Goal: Task Accomplishment & Management: Manage account settings

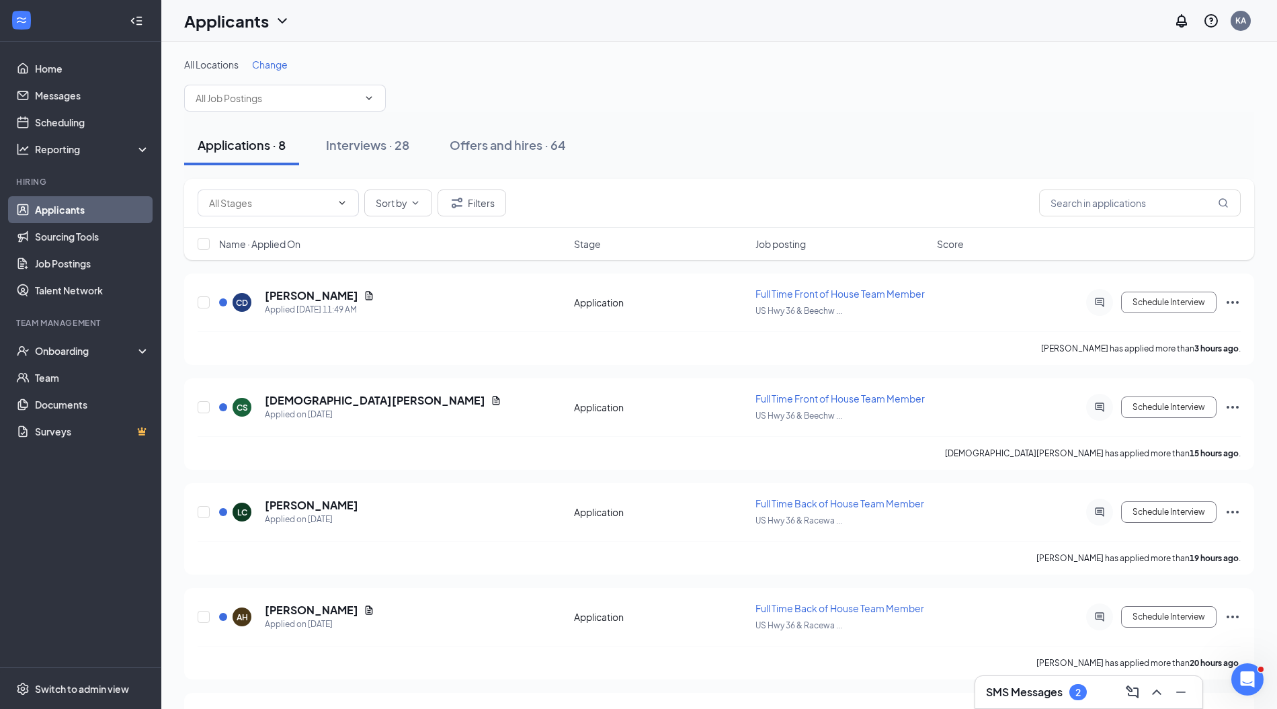
click at [302, 503] on h5 "[PERSON_NAME]" at bounding box center [311, 505] width 93 height 15
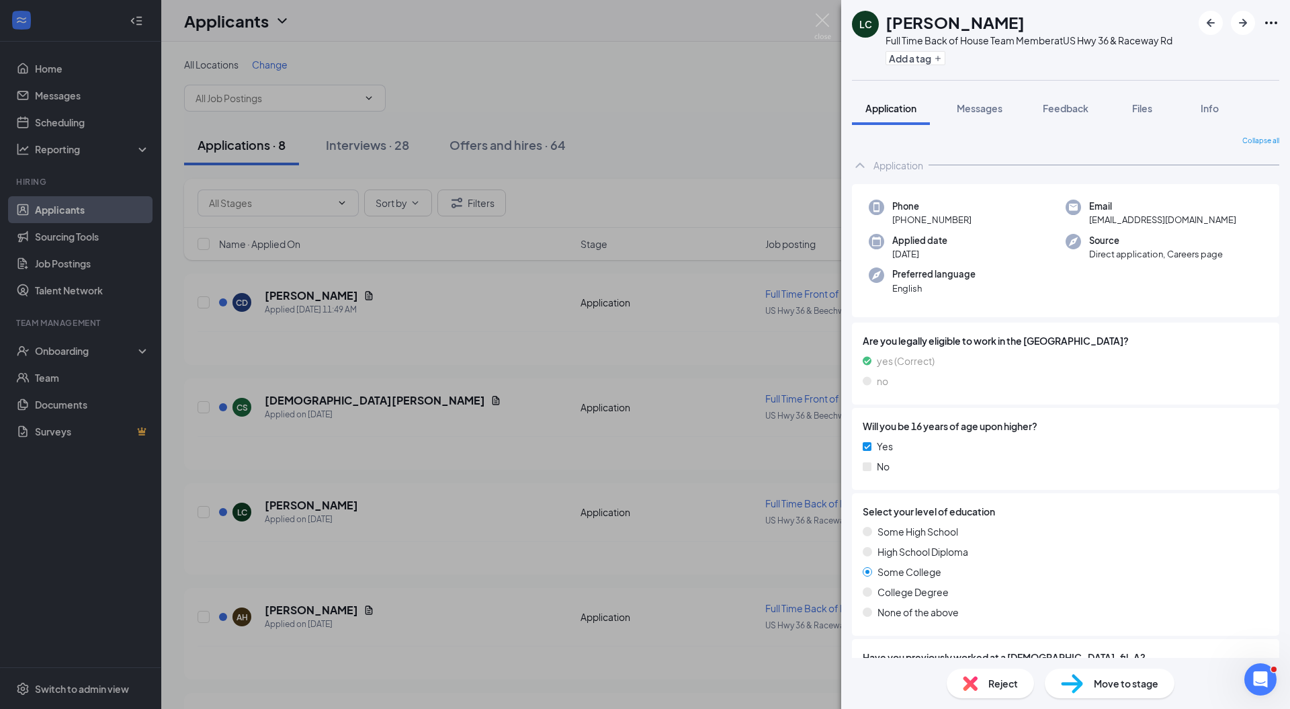
click at [1101, 684] on span "Move to stage" at bounding box center [1126, 683] width 65 height 15
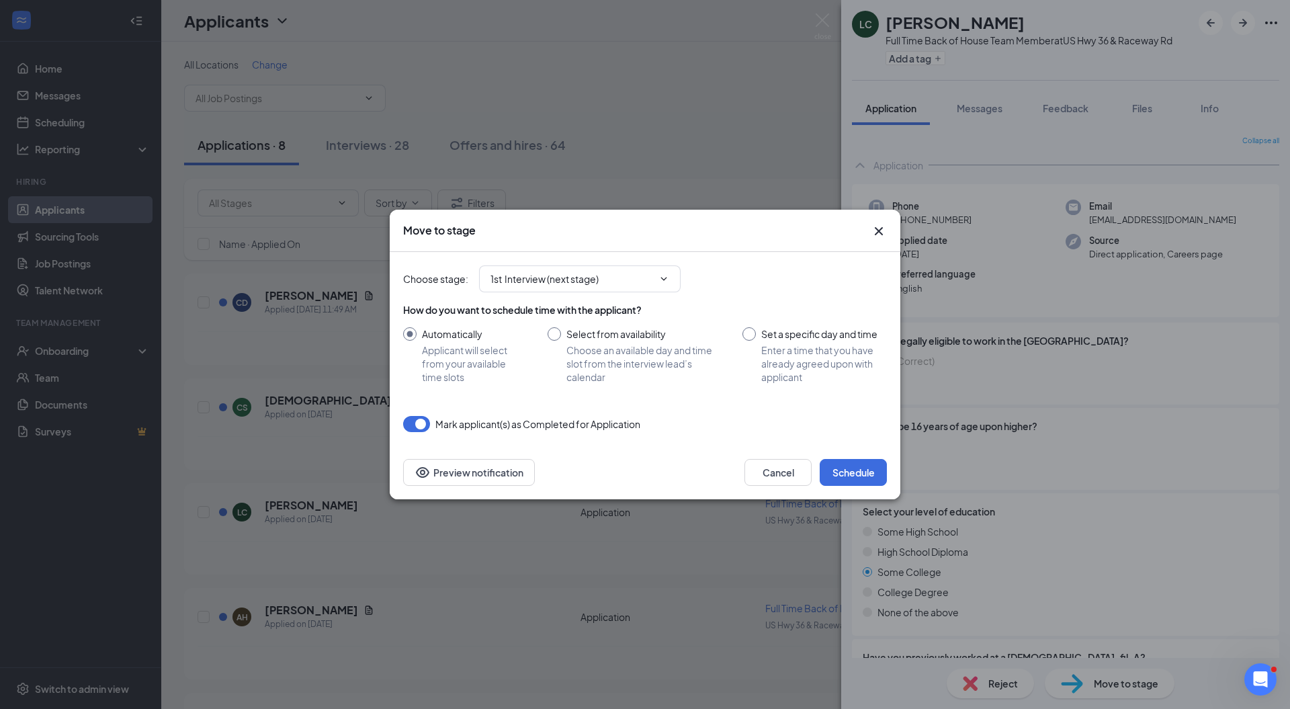
click at [647, 290] on span "1st Interview (next stage)" at bounding box center [580, 278] width 202 height 27
click at [555, 278] on input "1st Interview (next stage)" at bounding box center [572, 278] width 163 height 15
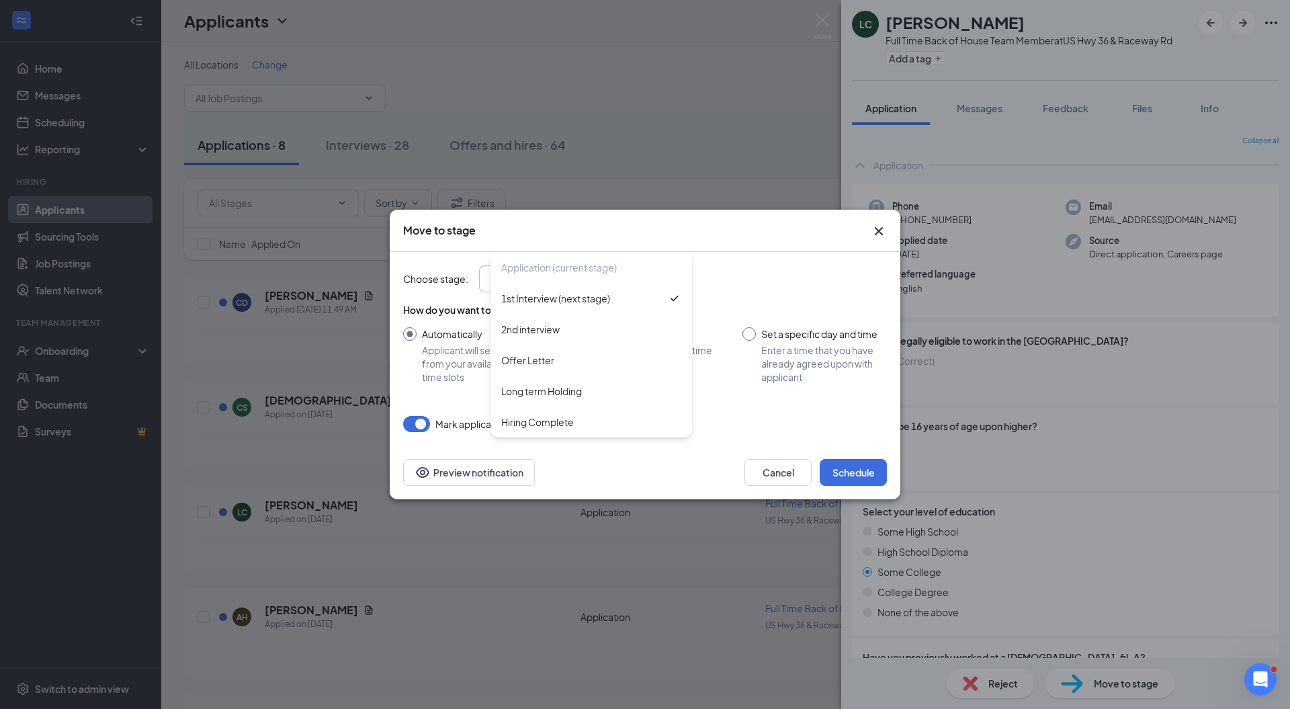
click at [553, 323] on div "2nd interview" at bounding box center [530, 329] width 58 height 15
type input "2nd interview"
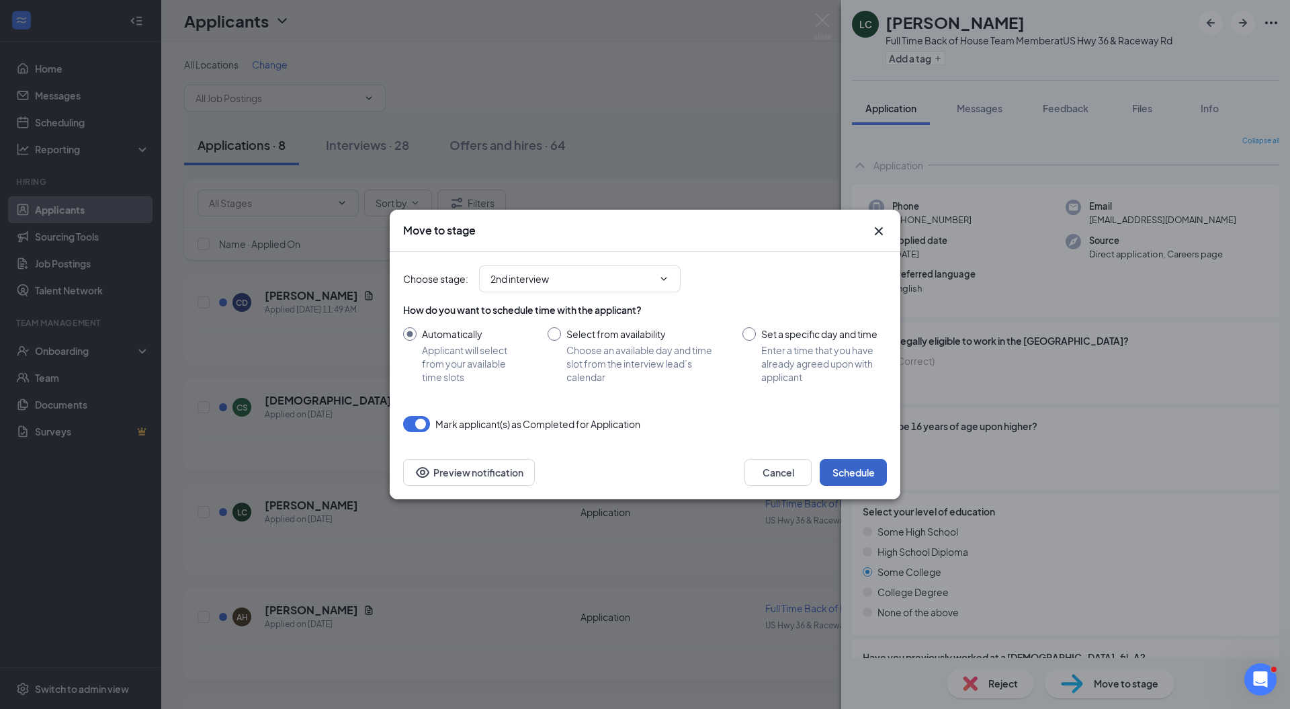
click at [845, 469] on button "Schedule" at bounding box center [853, 472] width 67 height 27
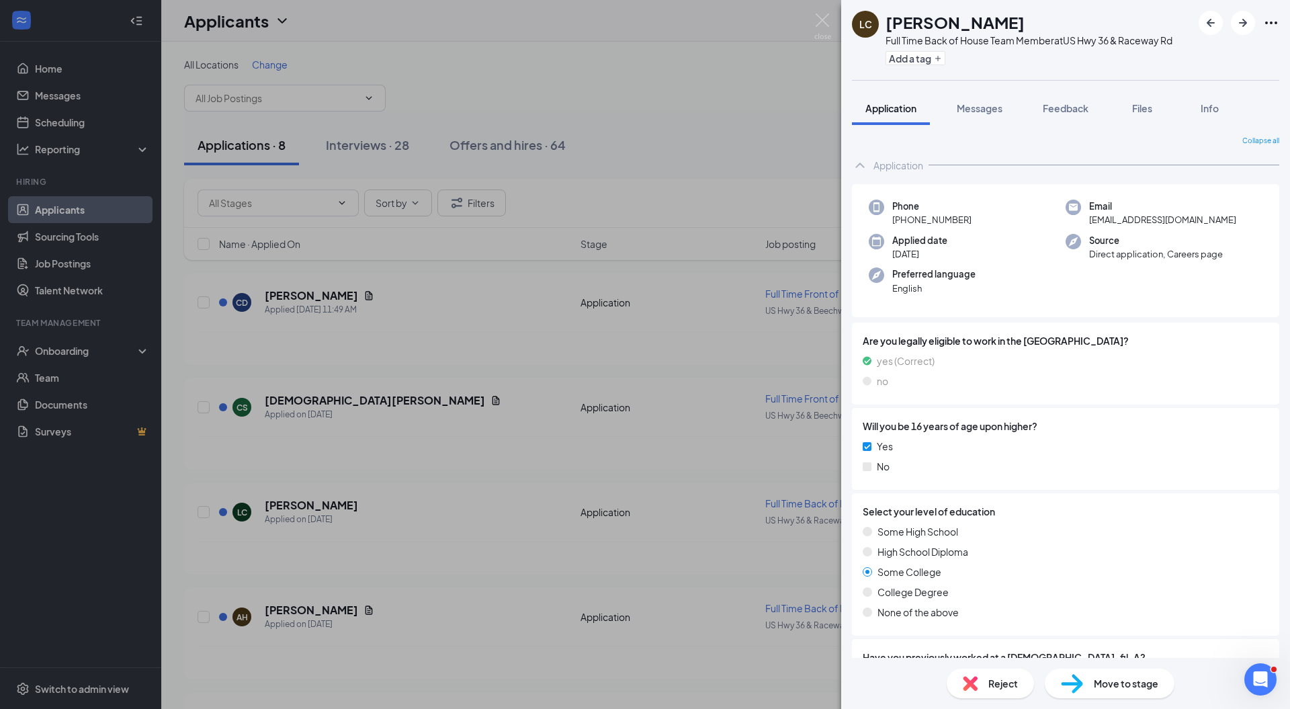
click at [826, 15] on img at bounding box center [822, 26] width 17 height 26
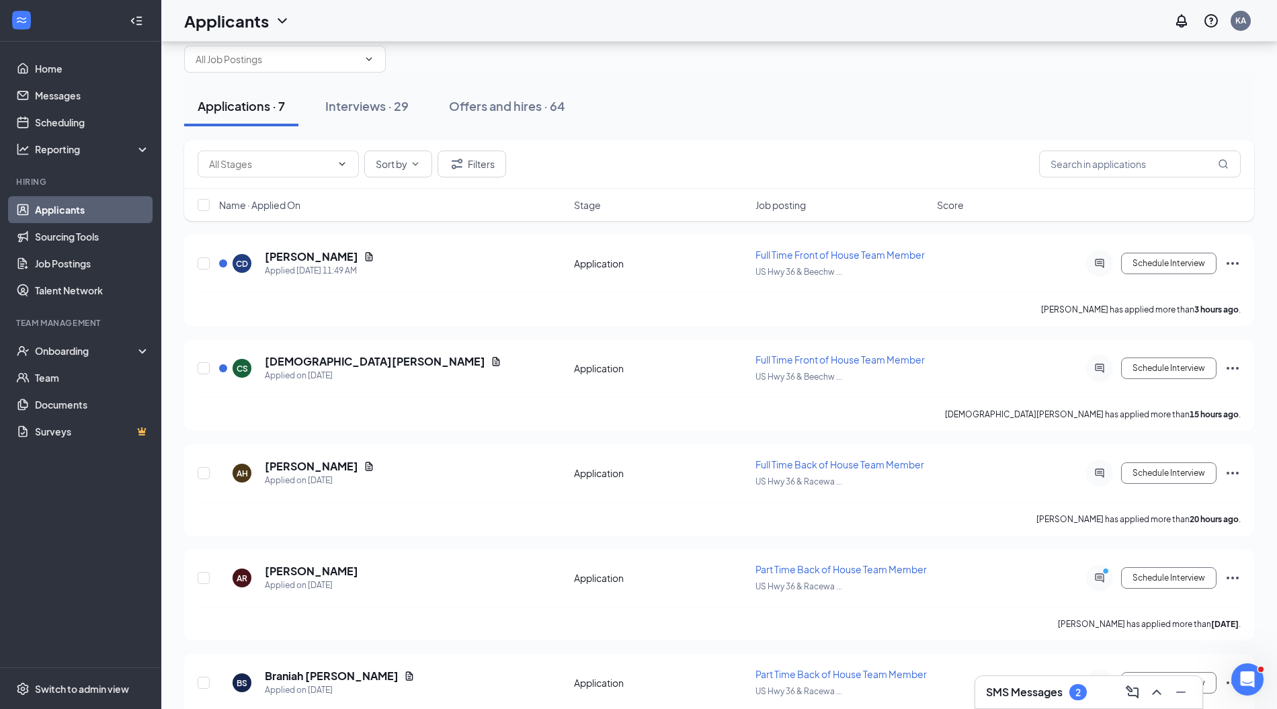
scroll to position [38, 0]
click at [392, 104] on div "Interviews · 29" at bounding box center [366, 106] width 83 height 17
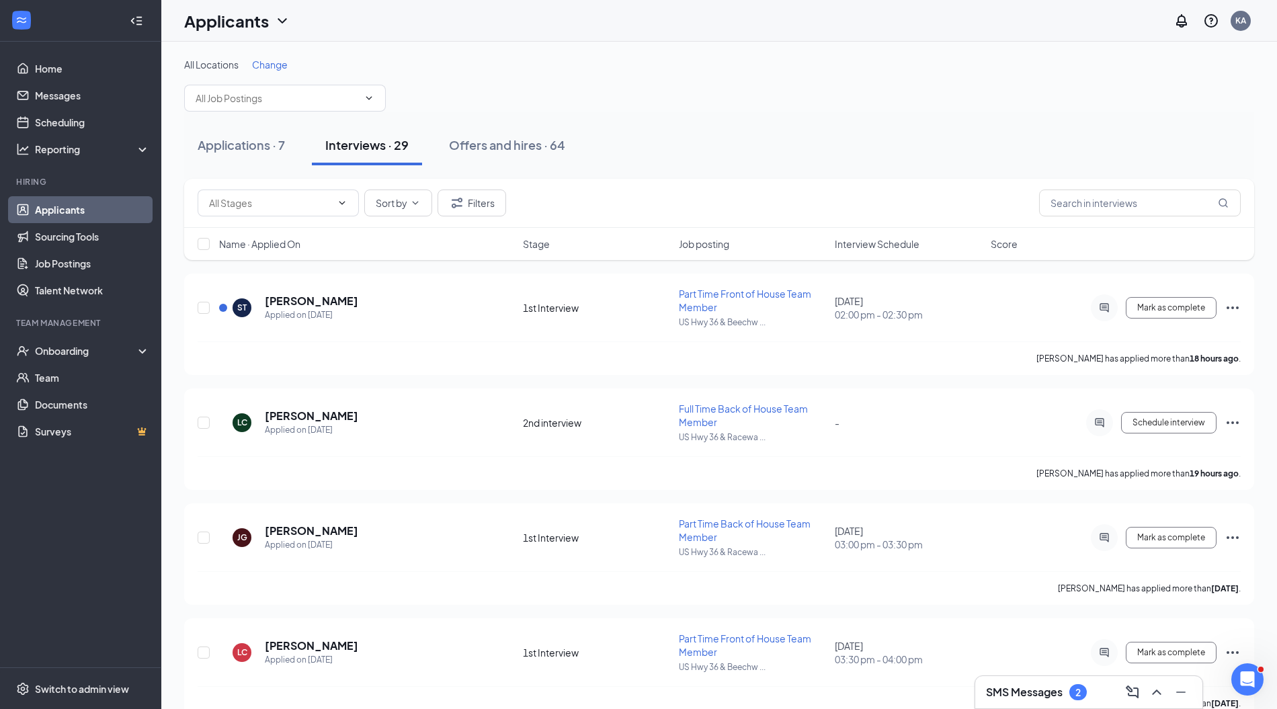
click at [1033, 673] on div "LC [PERSON_NAME] Applied on [DATE] 1st Interview Part Time Front of House Team …" at bounding box center [719, 659] width 1043 height 54
click at [1039, 683] on div "SMS Messages 2" at bounding box center [1089, 692] width 206 height 22
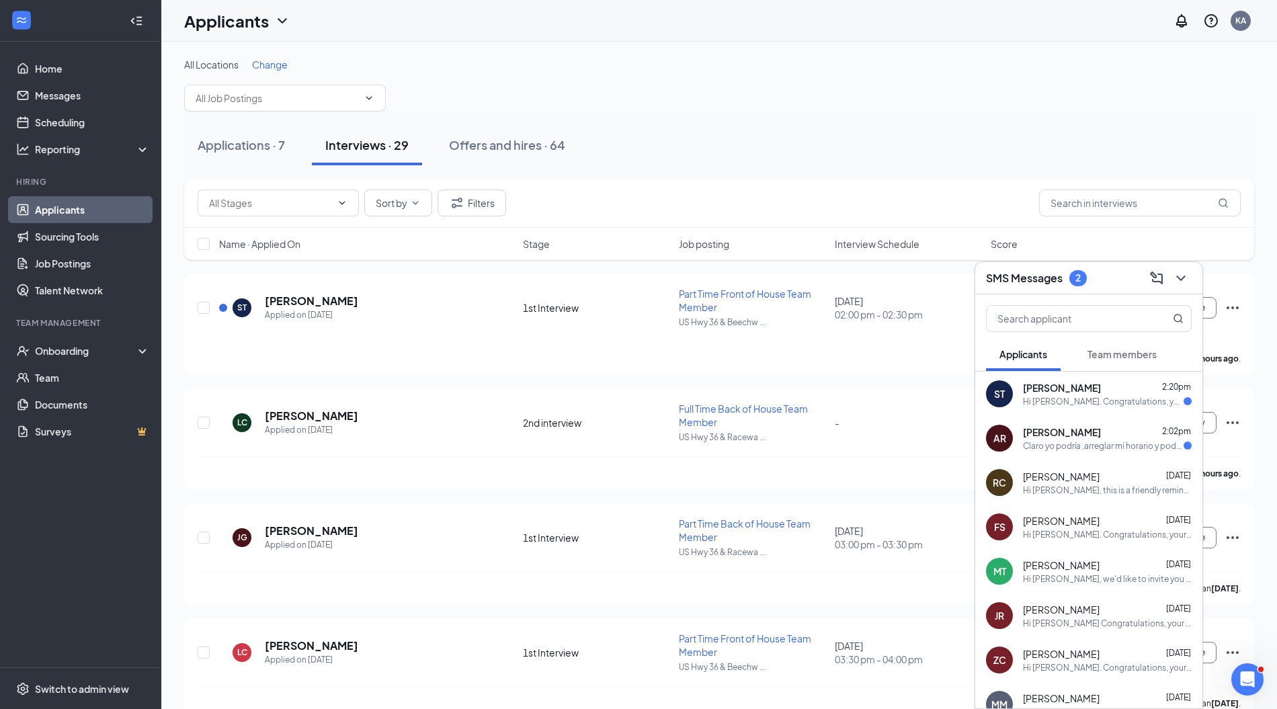
click at [1101, 396] on div "Hi [PERSON_NAME]. Congratulations, your meeting with [DEMOGRAPHIC_DATA]-fil-A f…" at bounding box center [1103, 401] width 161 height 11
click at [1085, 441] on div "Claro yo podría ,arreglar mi horario y podría quedarme hasta las 2" at bounding box center [1103, 445] width 161 height 11
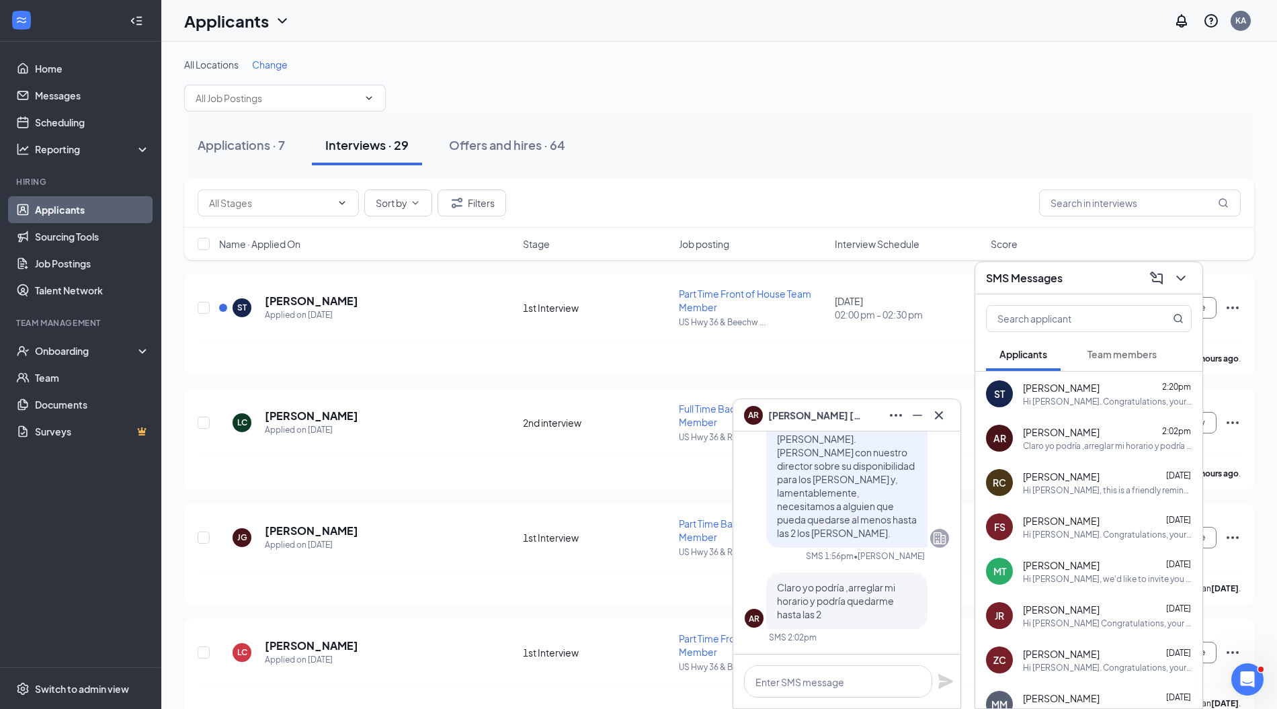
drag, startPoint x: 817, startPoint y: 614, endPoint x: 780, endPoint y: 583, distance: 48.2
click at [780, 583] on span "Claro yo podría ,arreglar mi horario y podría quedarme hasta las 2" at bounding box center [836, 600] width 118 height 39
drag, startPoint x: 773, startPoint y: 583, endPoint x: 832, endPoint y: 616, distance: 67.7
click at [832, 616] on div "Claro yo podría ,arreglar mi horario y podría quedarme hasta las 2" at bounding box center [846, 601] width 161 height 56
copy span "Claro yo podría ,arreglar mi horario y podría quedarme hasta las 2"
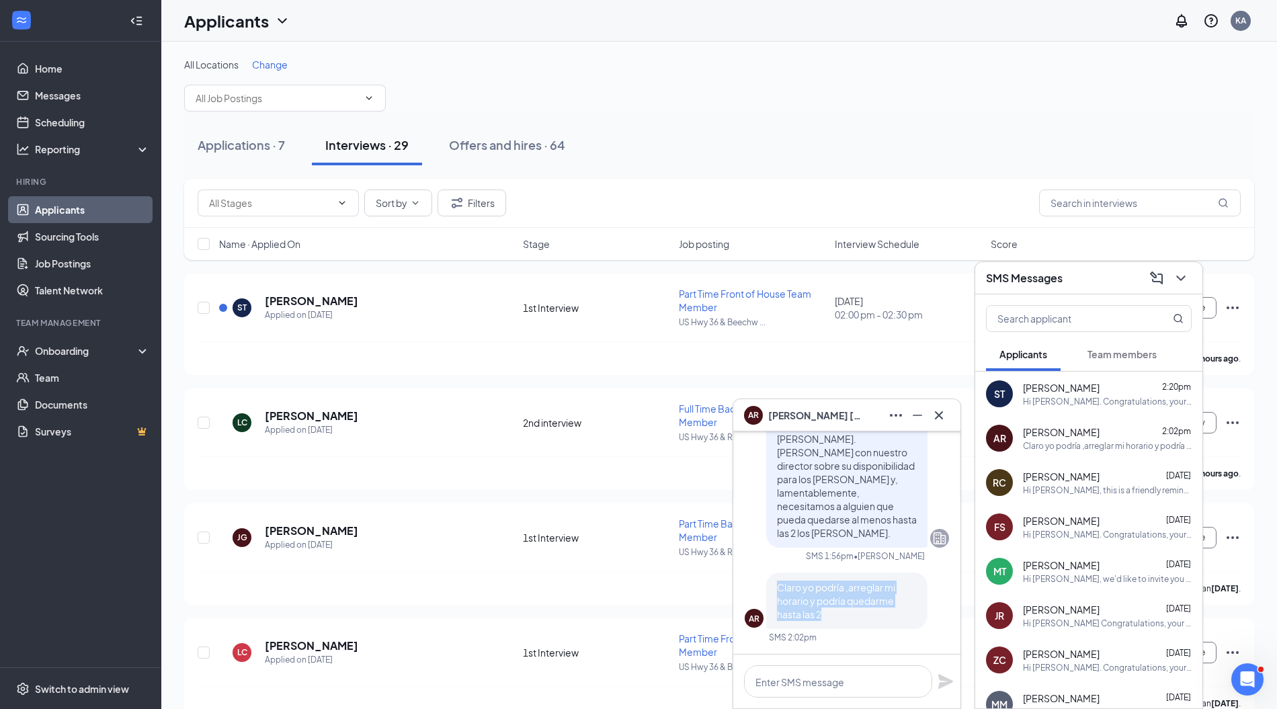
click at [941, 422] on icon "Cross" at bounding box center [939, 415] width 16 height 16
click at [273, 145] on div "Applications · 7" at bounding box center [241, 144] width 87 height 17
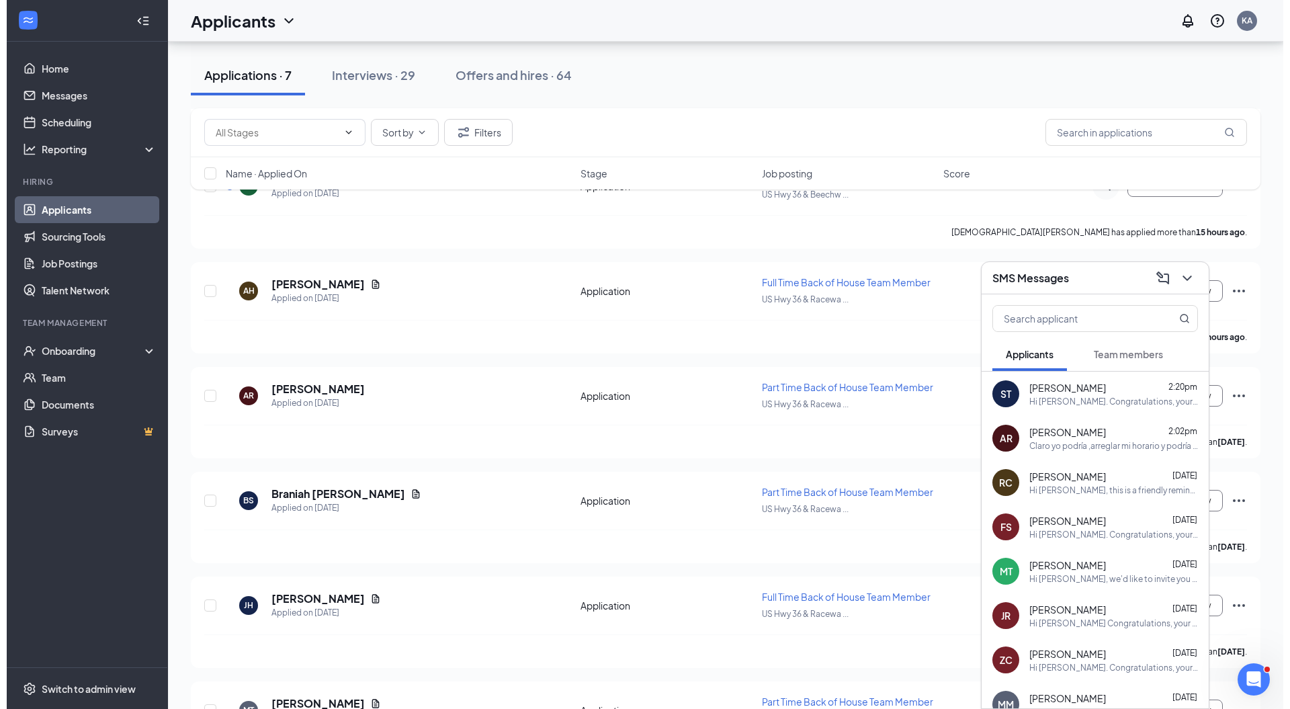
scroll to position [222, 0]
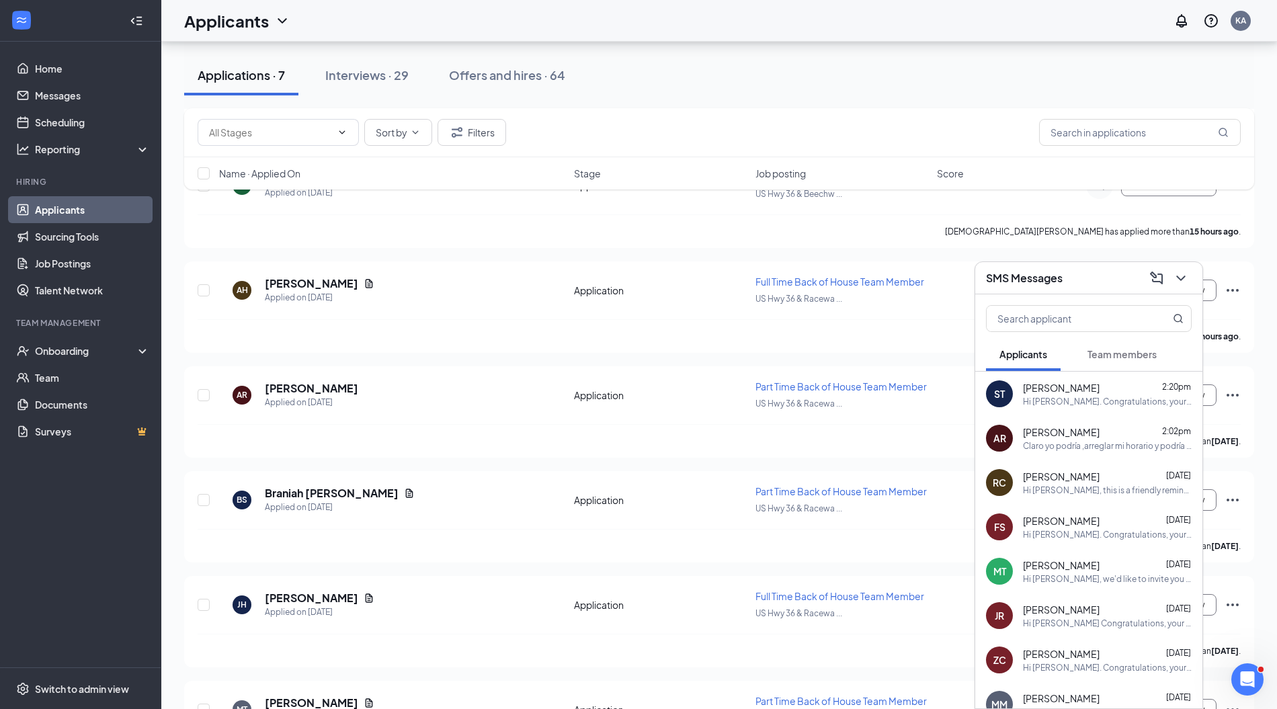
click at [1067, 440] on div "Claro yo podría ,arreglar mi horario y podría quedarme hasta las 2" at bounding box center [1107, 445] width 169 height 11
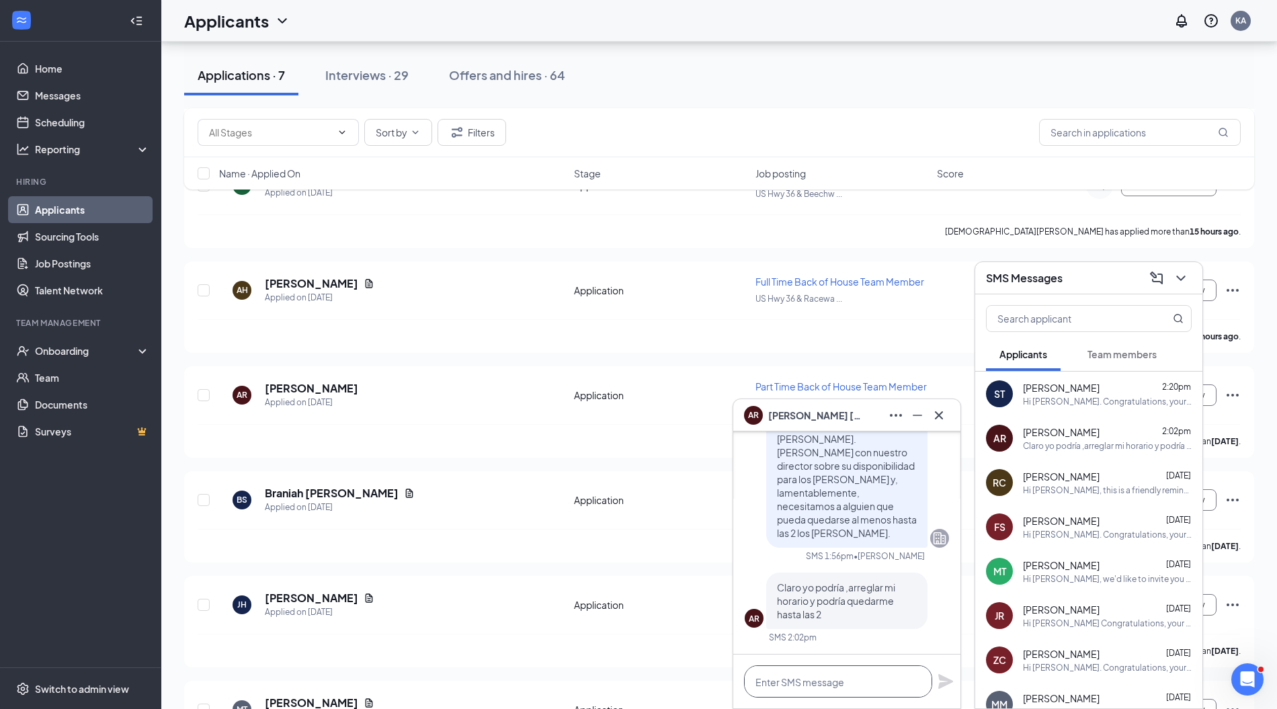
click at [809, 687] on textarea at bounding box center [838, 681] width 188 height 32
paste textarea "¡Perfecto! Te enviaré una invitación para agendar una entrevista :)"
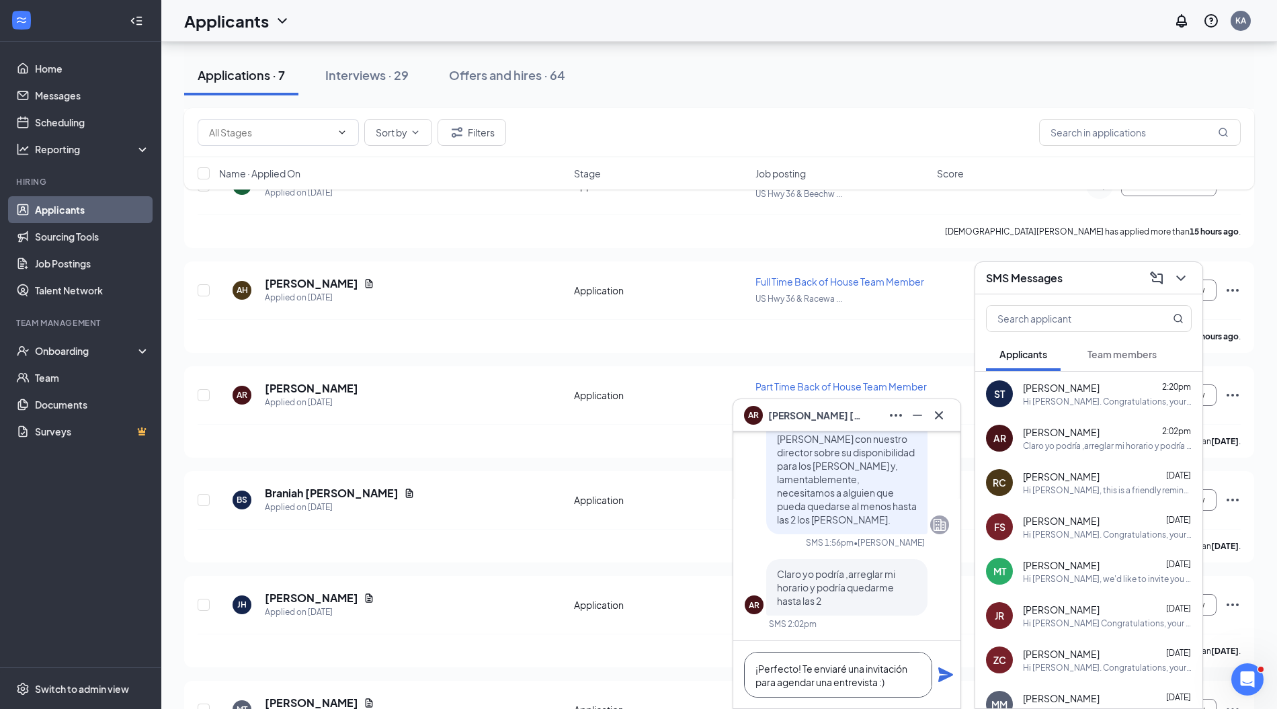
type textarea "¡Perfecto! Te enviaré una invitación para agendar una entrevista :)"
click at [938, 672] on icon "Plane" at bounding box center [945, 675] width 16 height 16
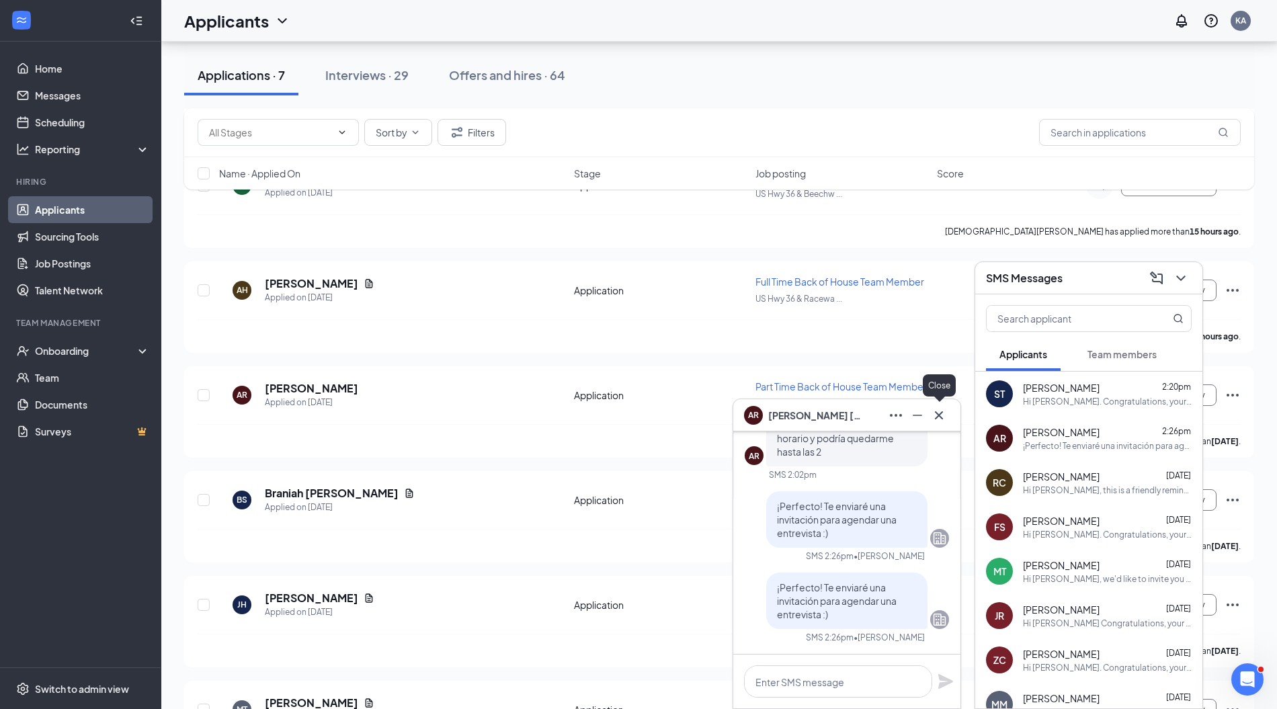
click at [938, 415] on icon "Cross" at bounding box center [939, 415] width 8 height 8
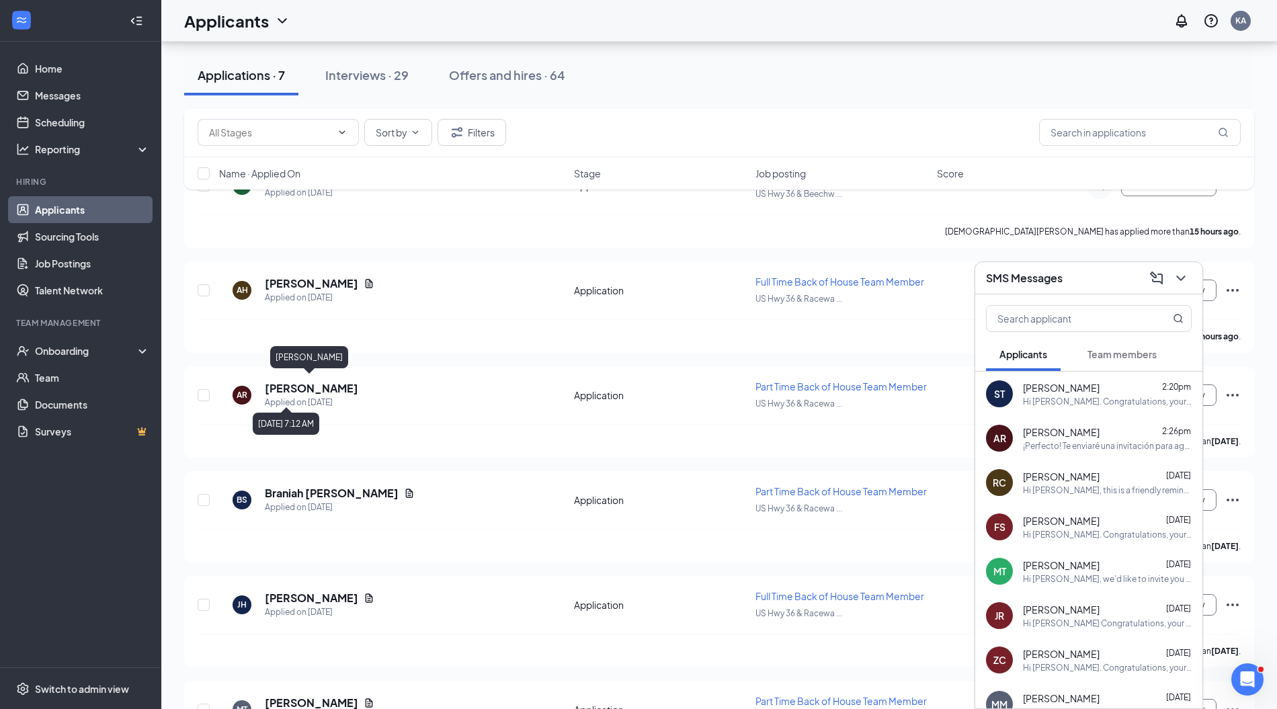
click at [324, 388] on h5 "[PERSON_NAME]" at bounding box center [311, 388] width 93 height 15
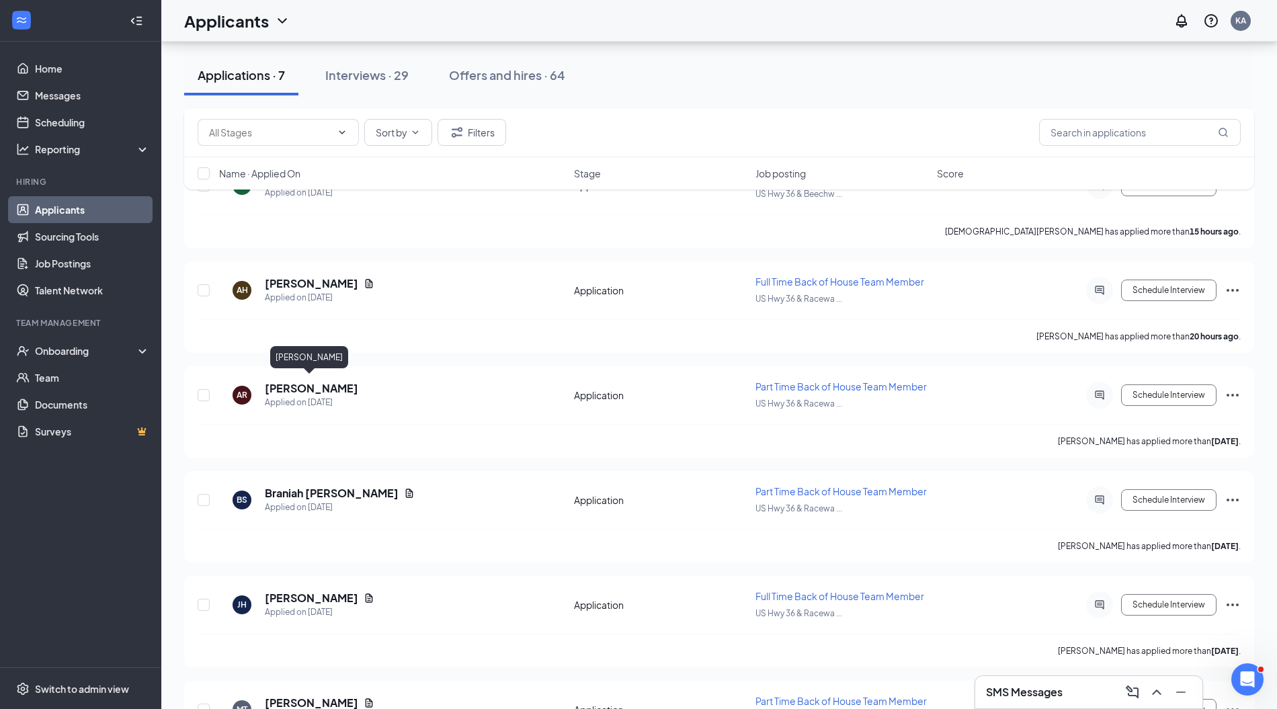
click at [337, 383] on h5 "[PERSON_NAME]" at bounding box center [311, 388] width 93 height 15
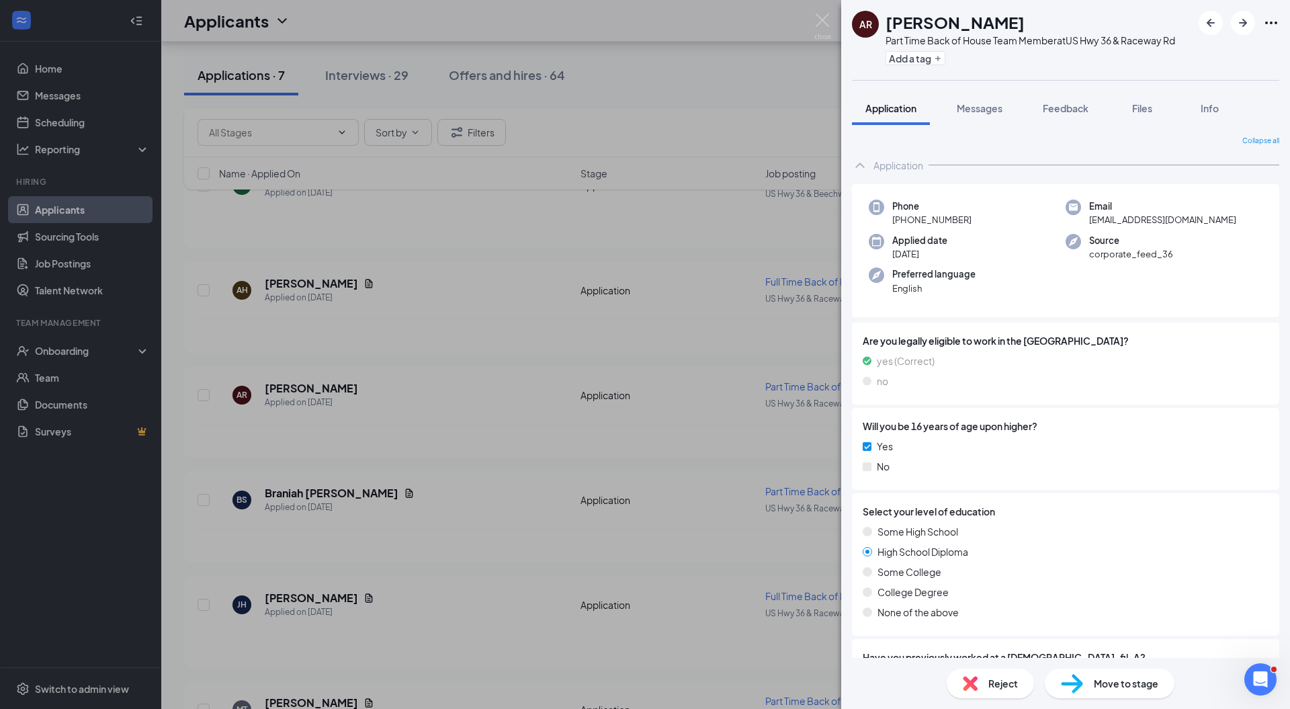
click at [1081, 676] on img at bounding box center [1072, 683] width 22 height 19
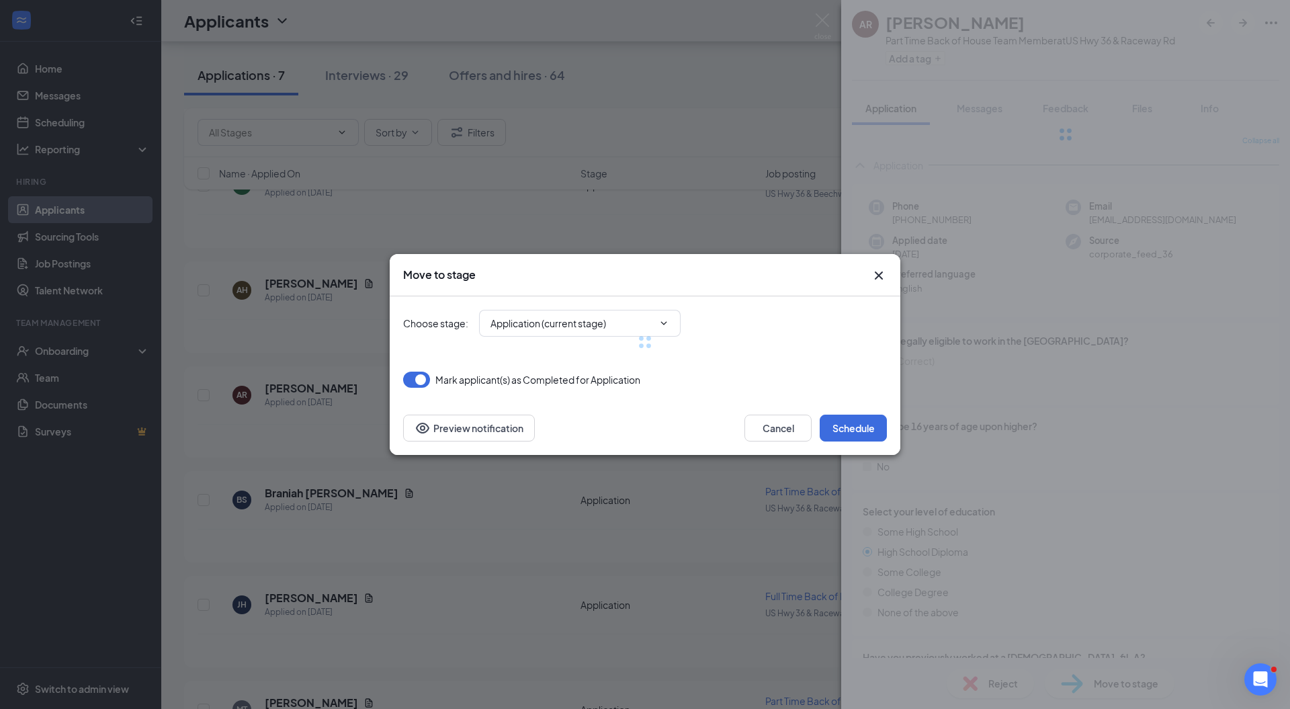
type input "1st Interview (next stage)"
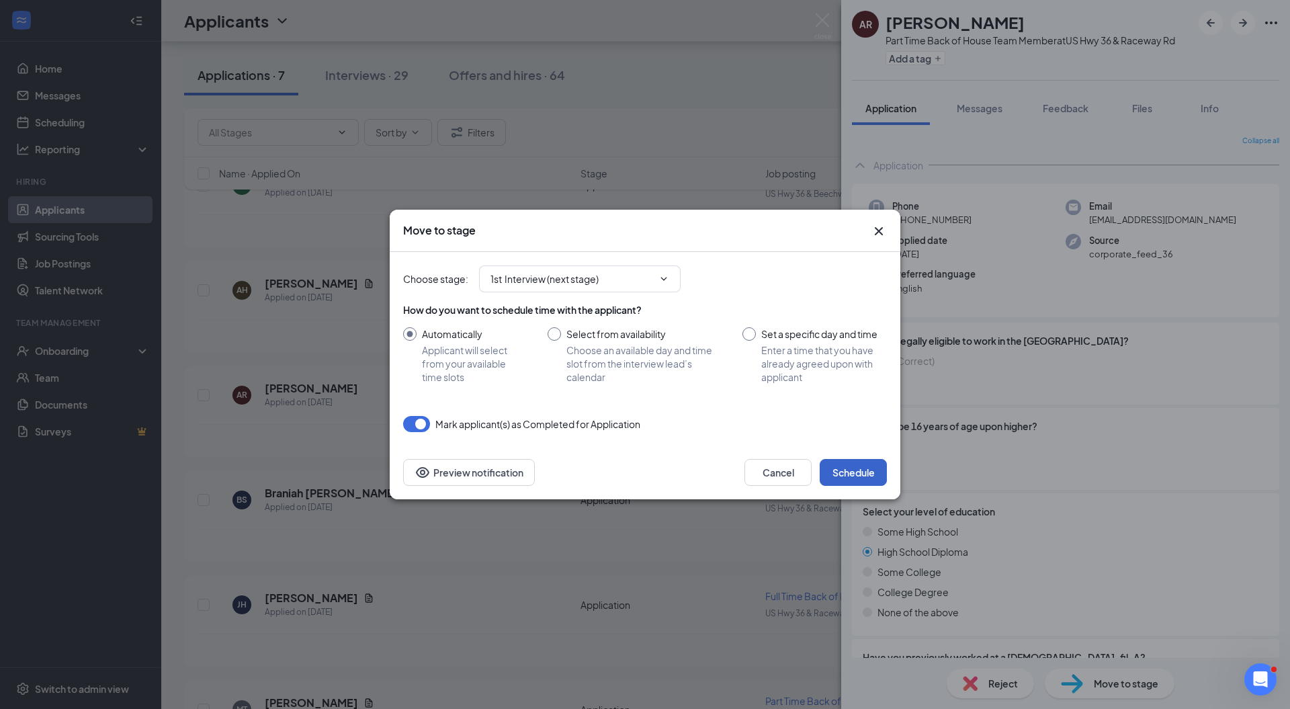
click at [861, 468] on button "Schedule" at bounding box center [853, 472] width 67 height 27
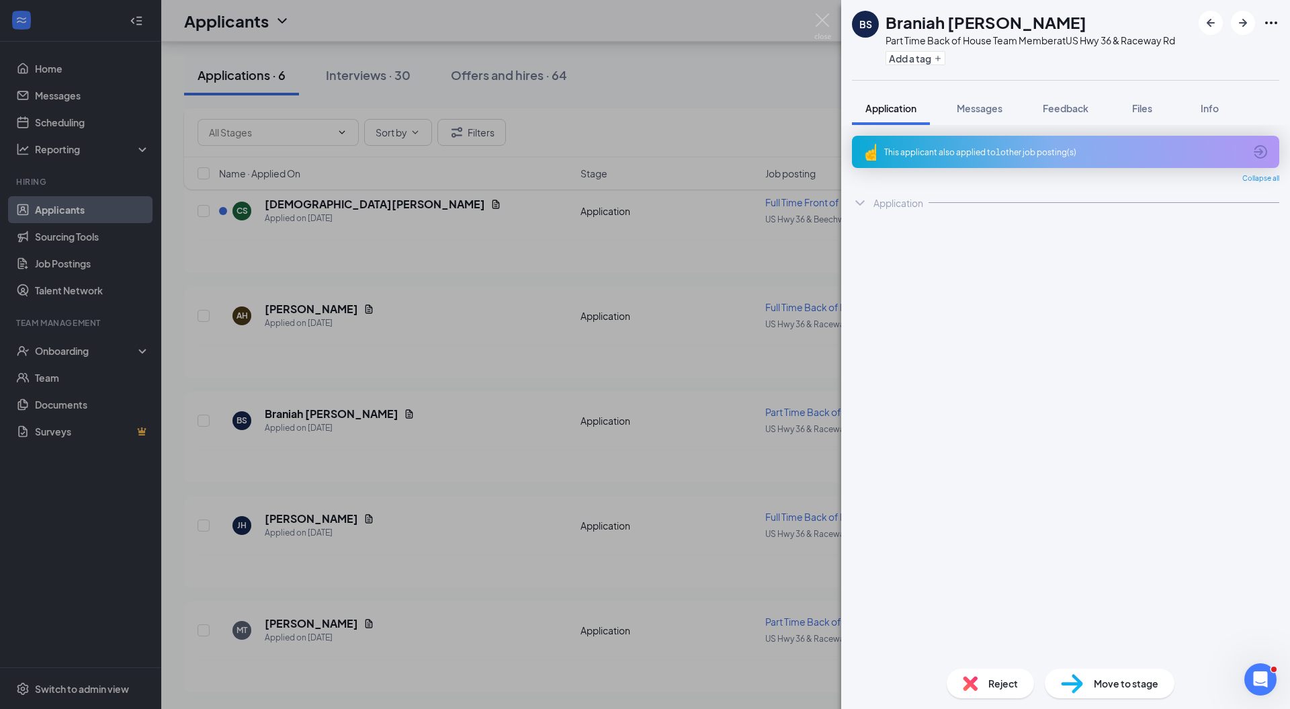
scroll to position [189, 0]
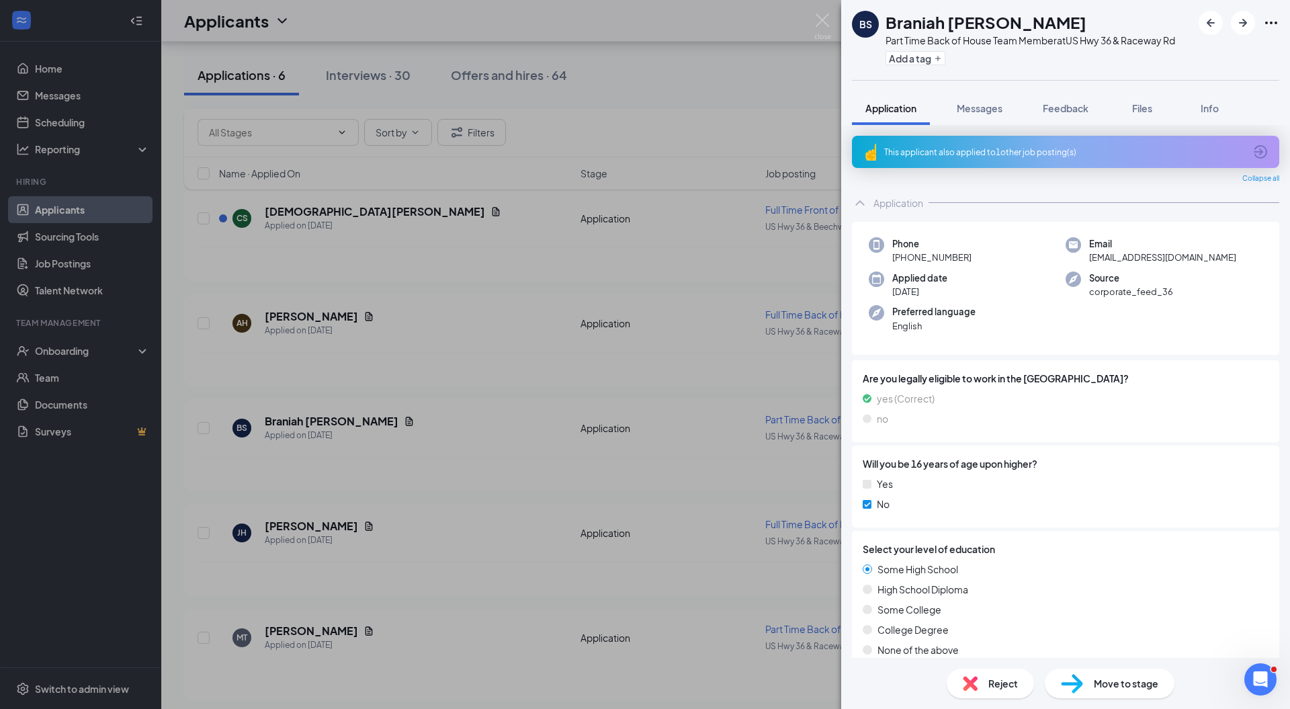
click at [822, 19] on img at bounding box center [822, 26] width 17 height 26
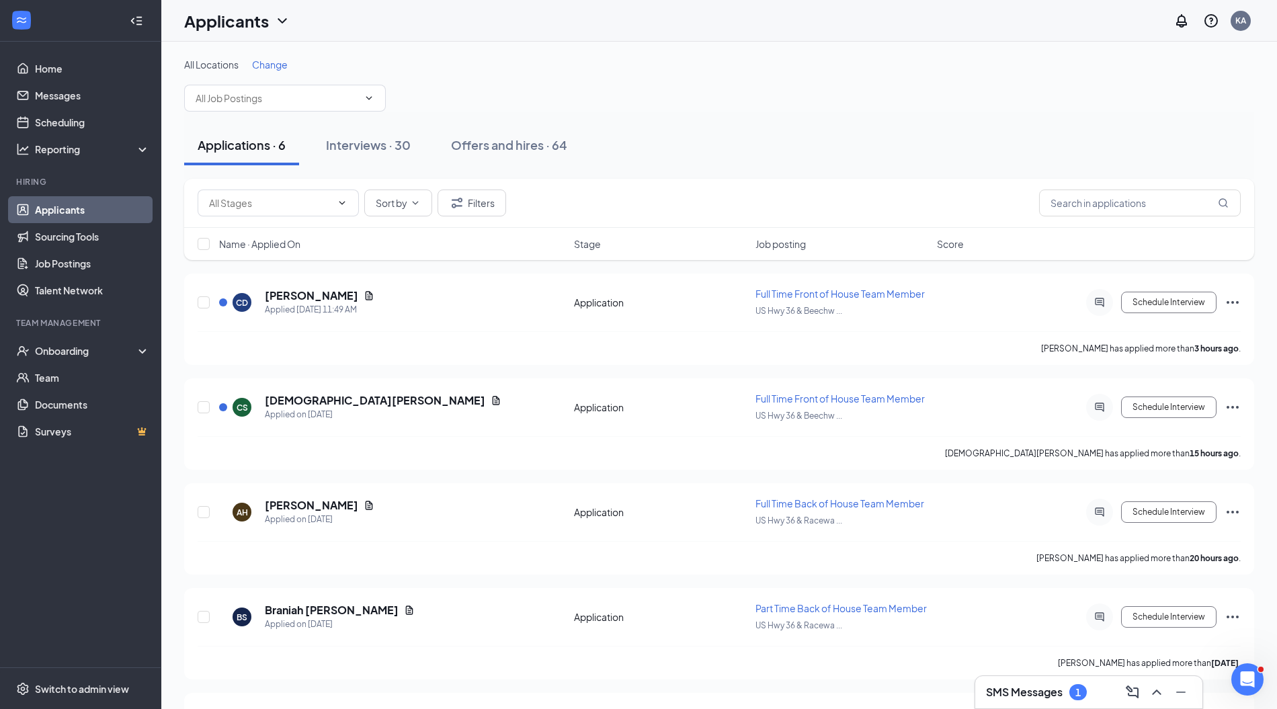
click at [1064, 695] on div "SMS Messages 1" at bounding box center [1036, 692] width 101 height 16
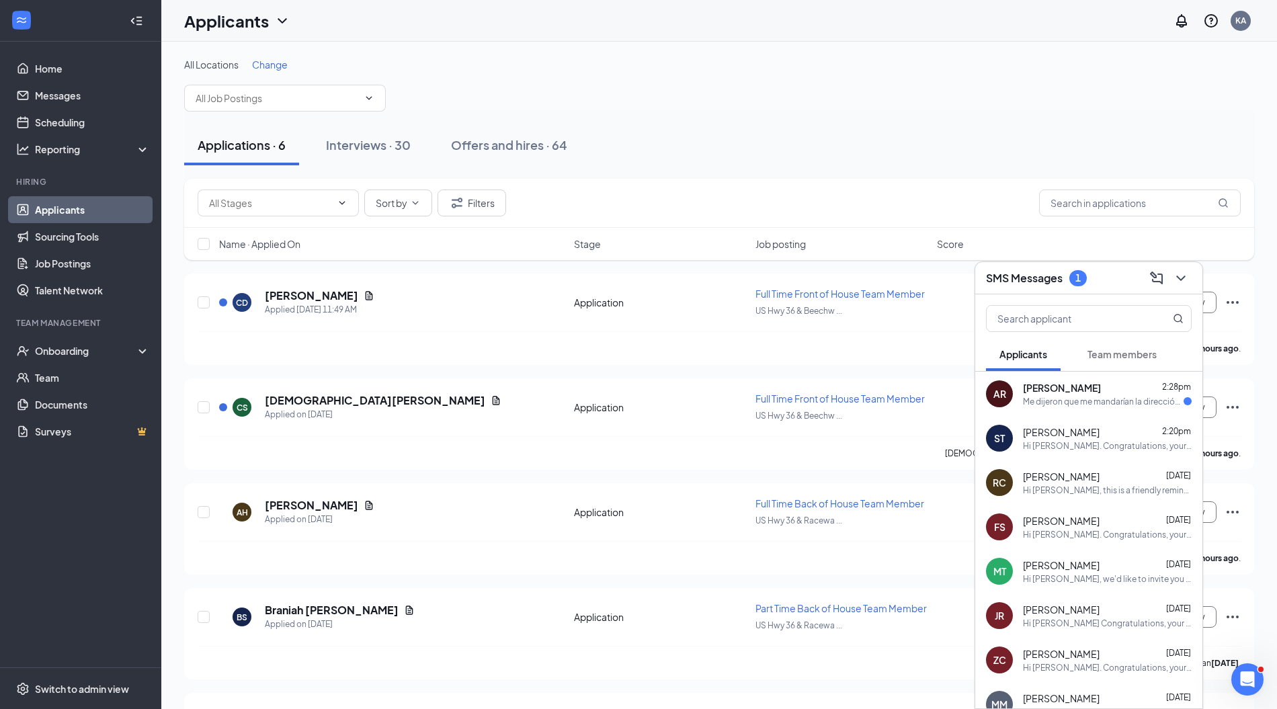
click at [1070, 393] on span "[PERSON_NAME]" at bounding box center [1062, 387] width 78 height 13
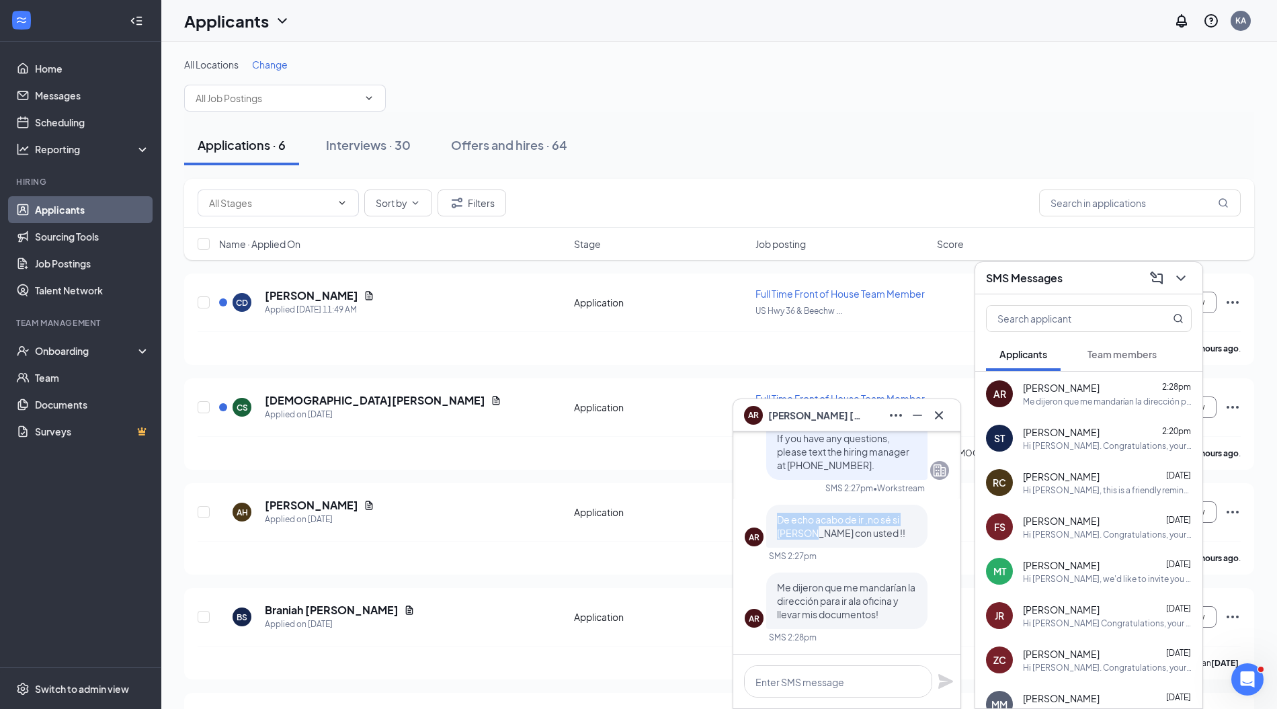
drag, startPoint x: 778, startPoint y: 520, endPoint x: 814, endPoint y: 551, distance: 47.7
click at [814, 551] on div "AR De echo acabo de ir ,no sé si [PERSON_NAME] con usted !! SMS 2:27pm" at bounding box center [847, 533] width 204 height 57
drag, startPoint x: 841, startPoint y: 588, endPoint x: 899, endPoint y: 620, distance: 66.2
click at [899, 620] on p "Me dijeron que me mandarían la dirección para ir ala oficina y llevar mis docum…" at bounding box center [847, 601] width 140 height 40
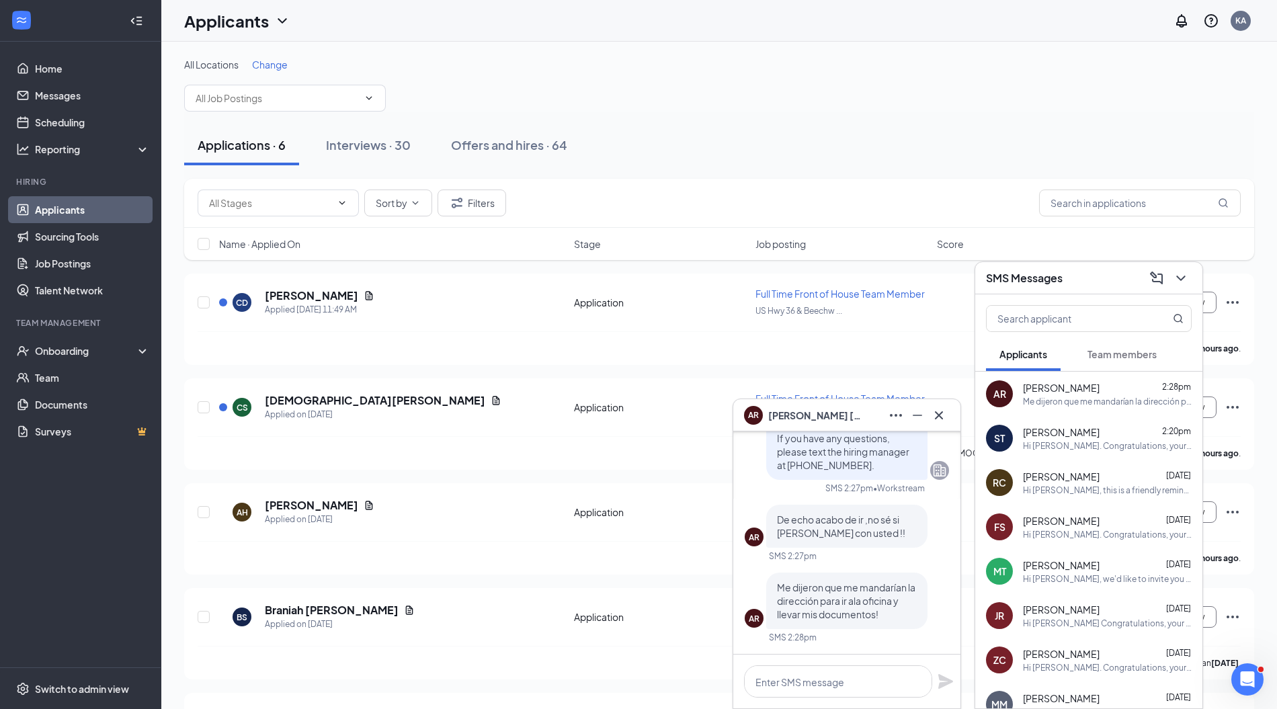
click at [899, 620] on p "Me dijeron que me mandarían la dirección para ir ala oficina y llevar mis docum…" at bounding box center [847, 601] width 140 height 40
drag, startPoint x: 776, startPoint y: 518, endPoint x: 906, endPoint y: 628, distance: 169.8
click at [906, 628] on div "AR Buen dia! SMS 10:07am Buenas tardes, Disculpe [PERSON_NAME]. [PERSON_NAME] c…" at bounding box center [847, 153] width 204 height 1001
copy div "De echo acabo de ir ,no sé si [PERSON_NAME] con usted !! SMS 2:27pm AR Me dijer…"
click at [946, 414] on icon "Cross" at bounding box center [939, 415] width 16 height 16
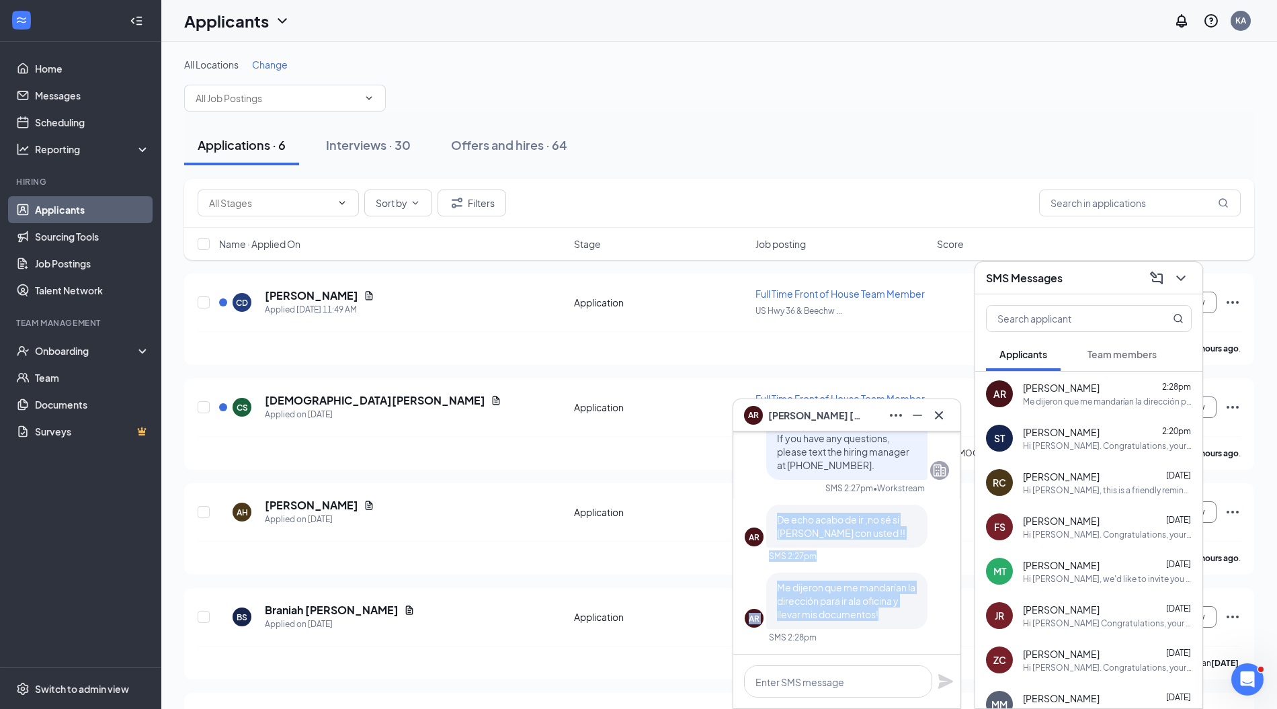
click at [1182, 276] on icon "ChevronDown" at bounding box center [1181, 278] width 16 height 16
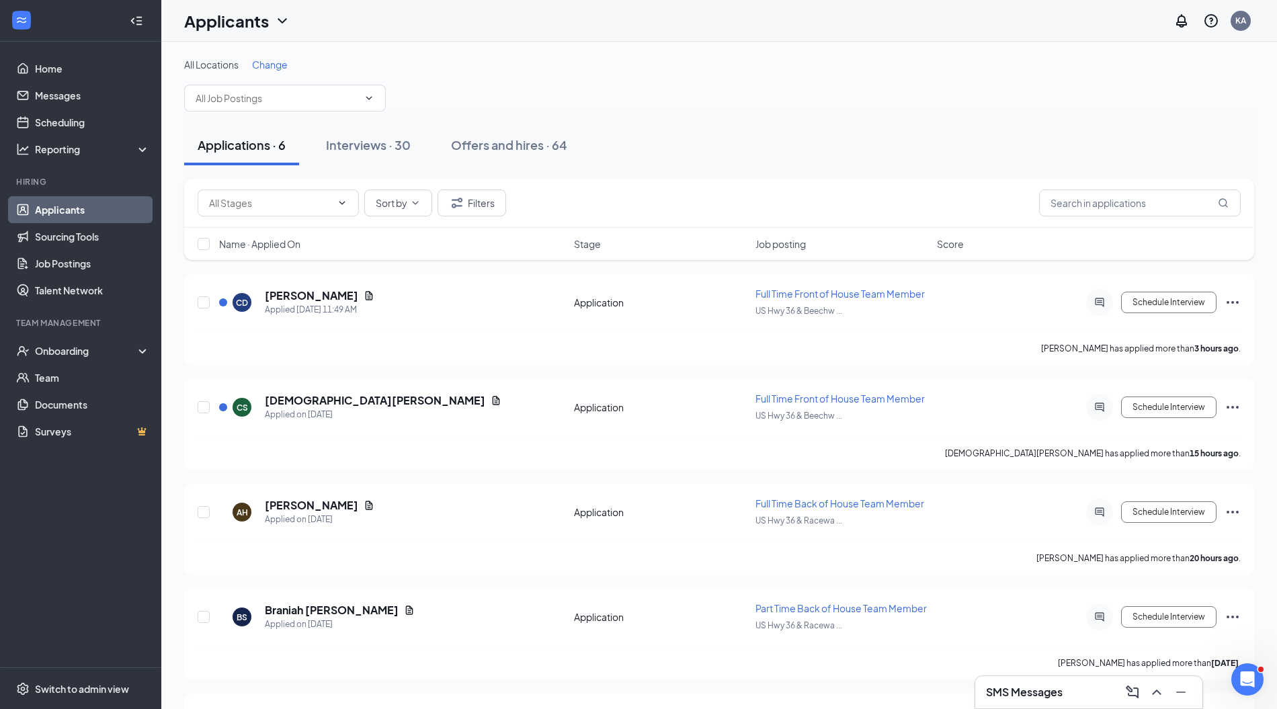
click at [398, 146] on div "Interviews · 30" at bounding box center [368, 144] width 85 height 17
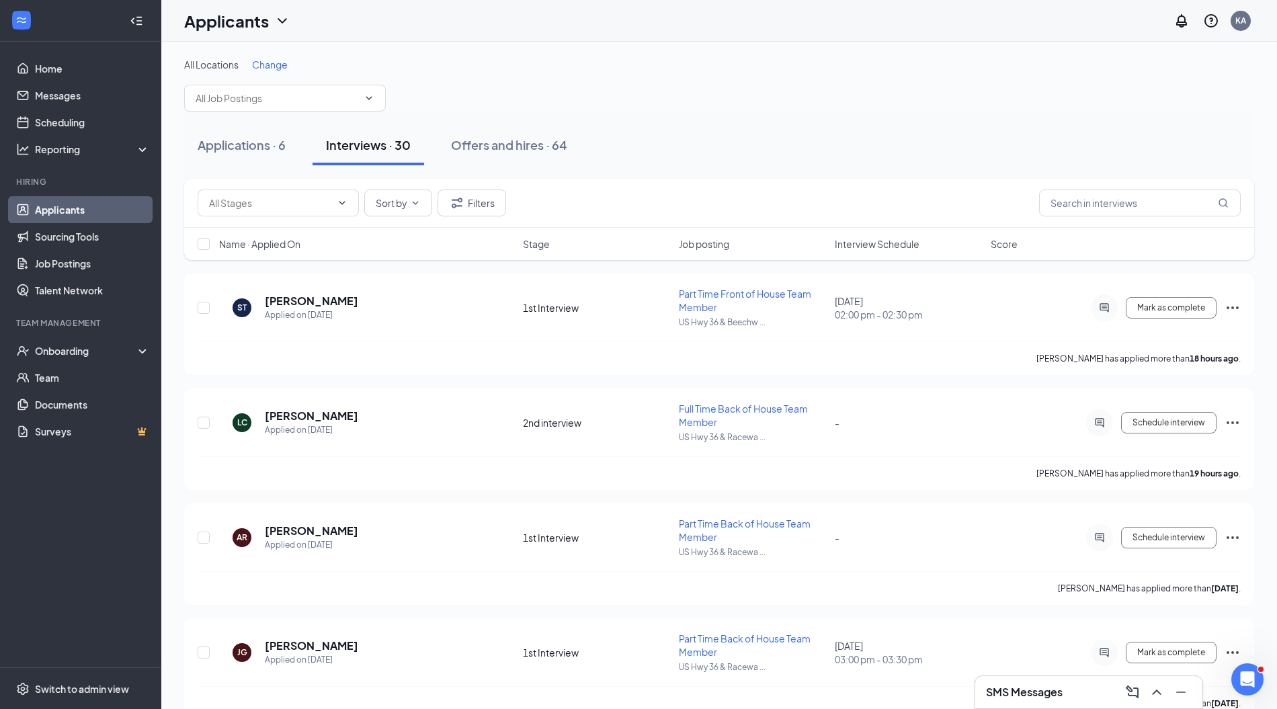
click at [329, 530] on h5 "[PERSON_NAME]" at bounding box center [311, 530] width 93 height 15
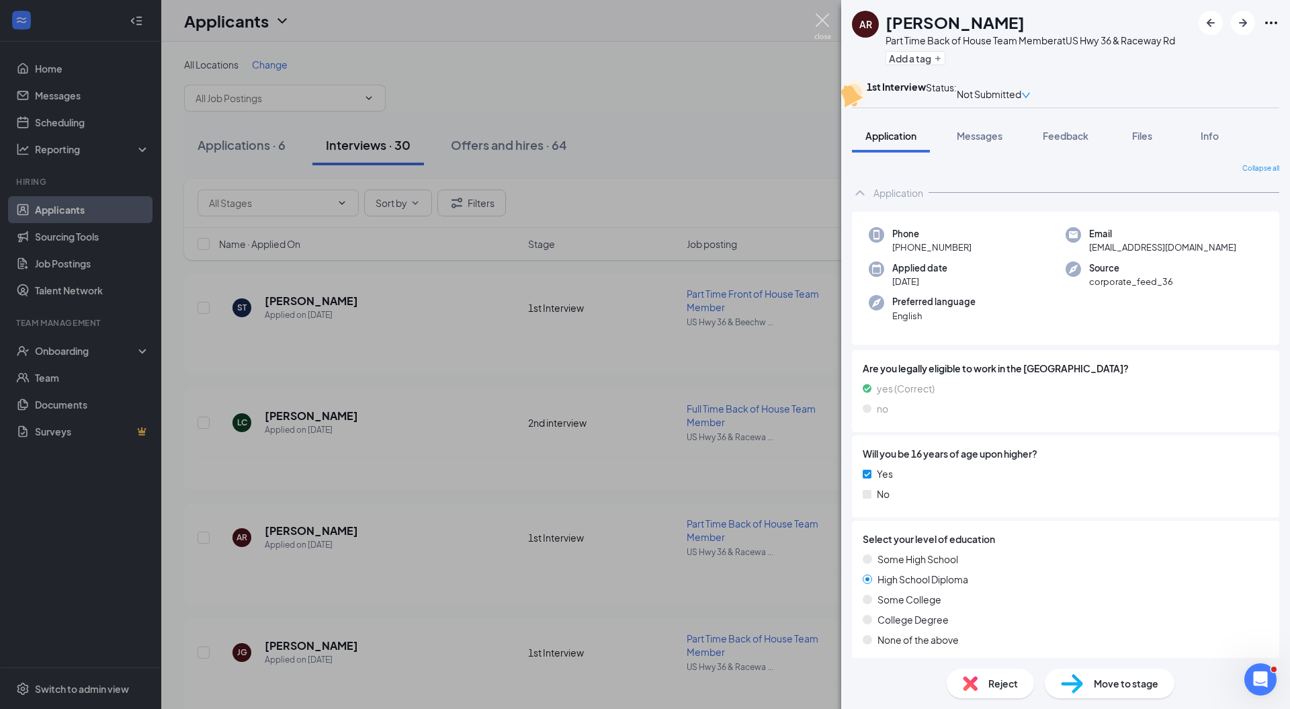
click at [822, 22] on img at bounding box center [822, 26] width 17 height 26
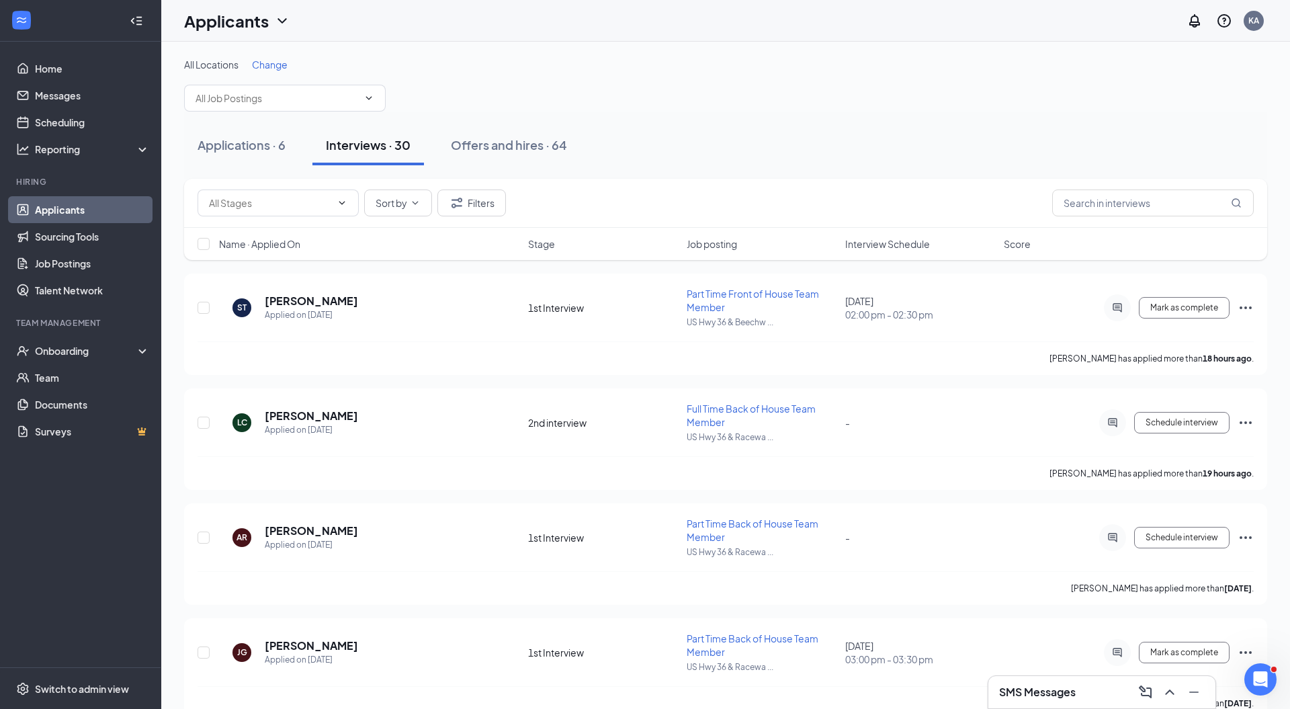
click at [1022, 691] on h3 "SMS Messages" at bounding box center [1037, 692] width 77 height 15
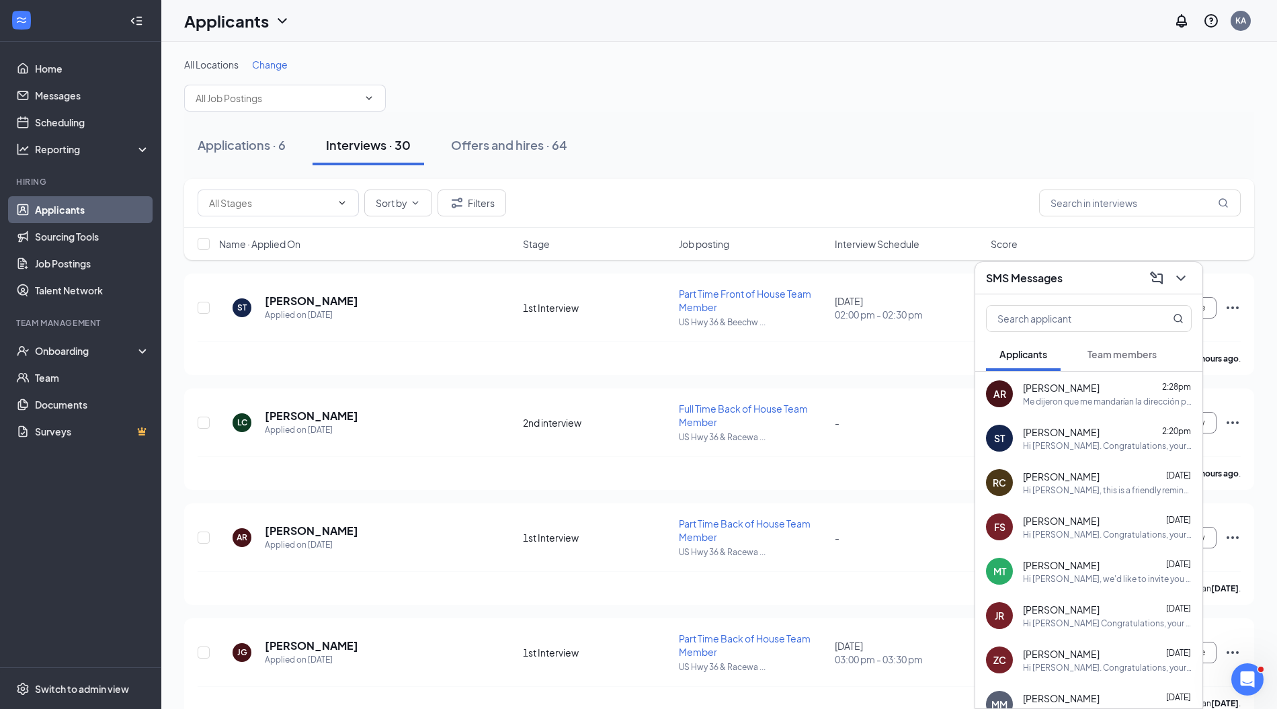
click at [1079, 404] on div "Me dijeron que me mandarían la dirección para ir ala oficina y llevar mis docum…" at bounding box center [1107, 401] width 169 height 11
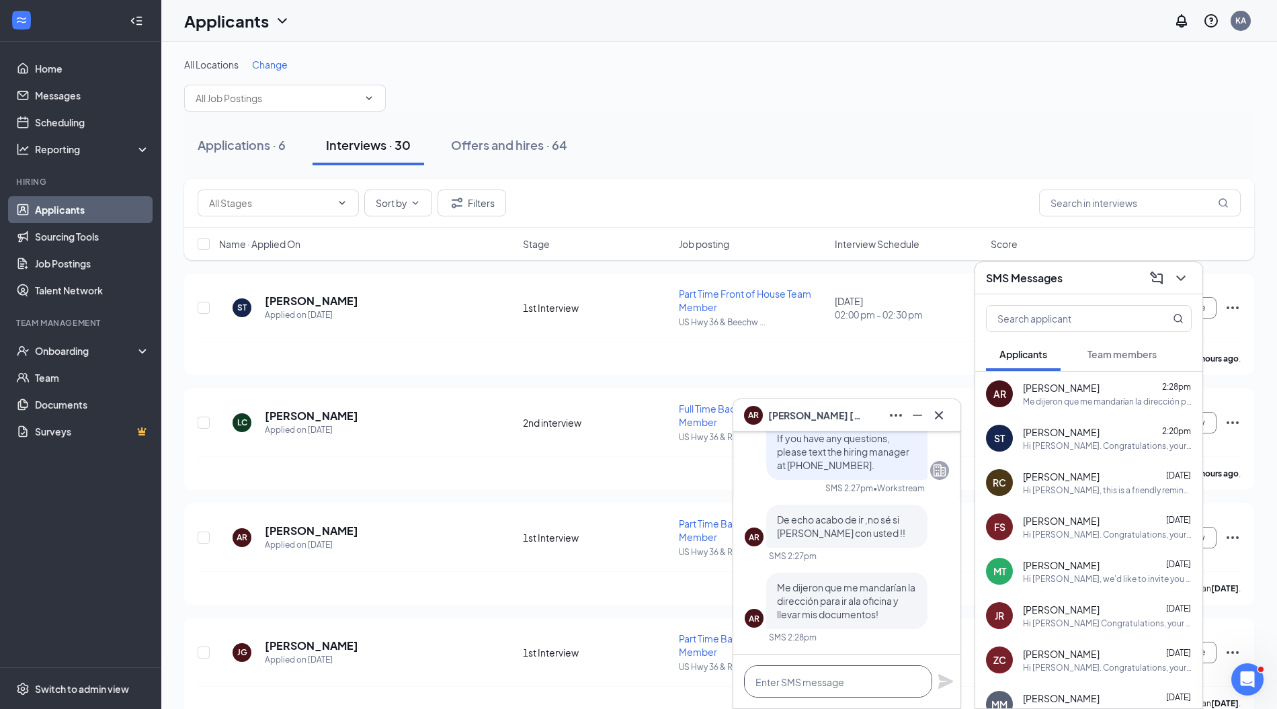
click at [824, 671] on textarea at bounding box center [838, 681] width 188 height 32
paste textarea "¡Ay! ¡Lo siento! Pensé que eras otra persona que empezaba el lunes y que ya hab…"
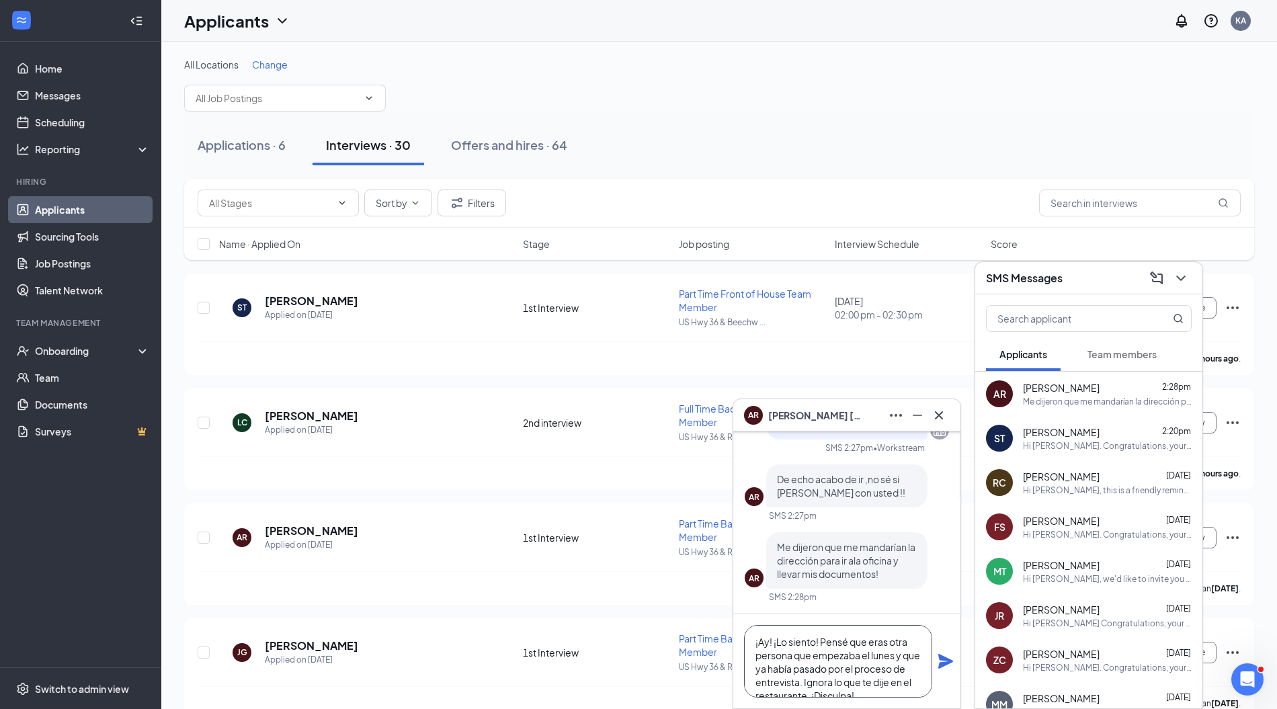
type textarea "¡Ay! ¡Lo siento! Pensé que eras otra persona que empezaba el lunes y que ya hab…"
click at [947, 664] on icon "Plane" at bounding box center [945, 661] width 15 height 15
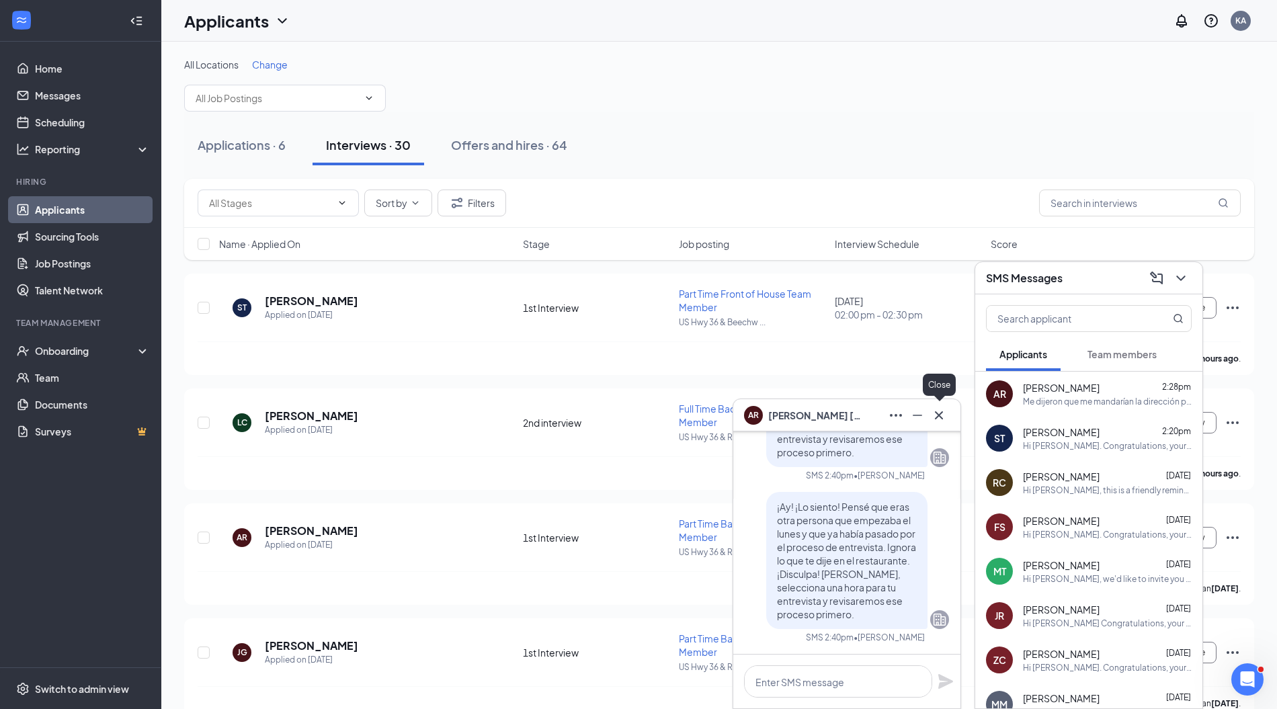
click at [943, 423] on icon "Cross" at bounding box center [939, 415] width 16 height 16
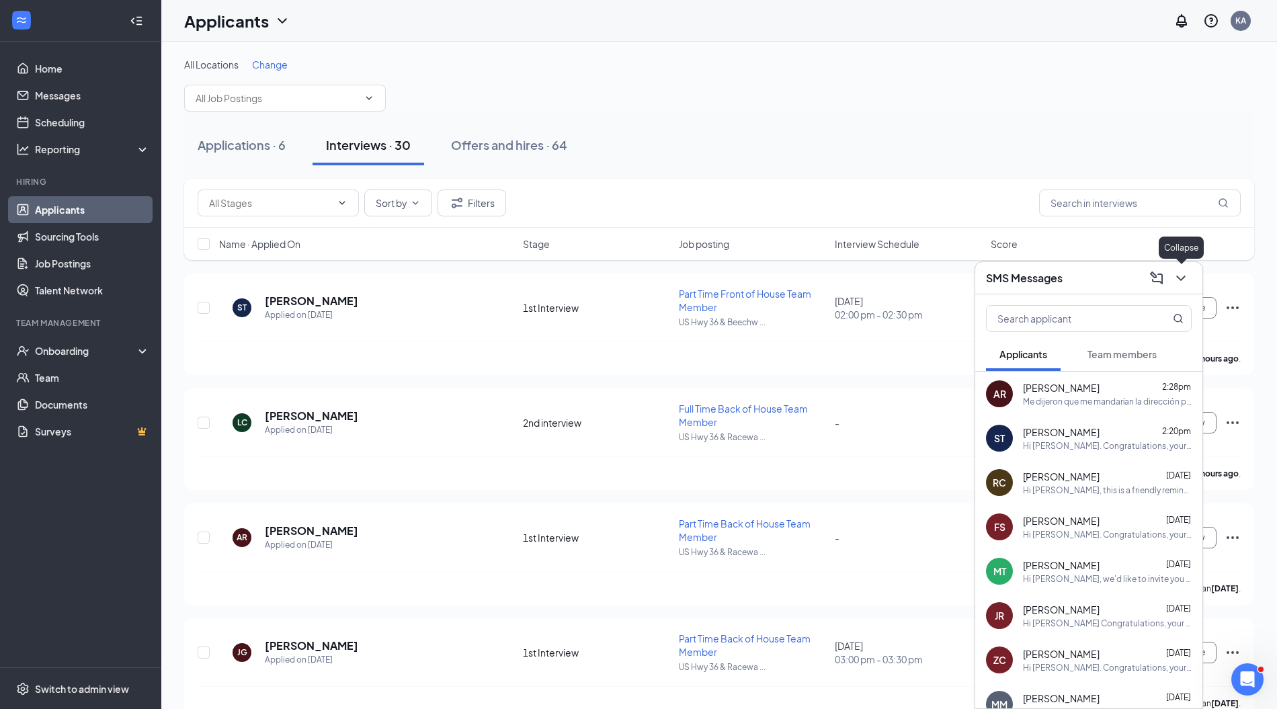
click at [1183, 281] on icon "ChevronDown" at bounding box center [1181, 278] width 16 height 16
